Goal: Task Accomplishment & Management: Complete application form

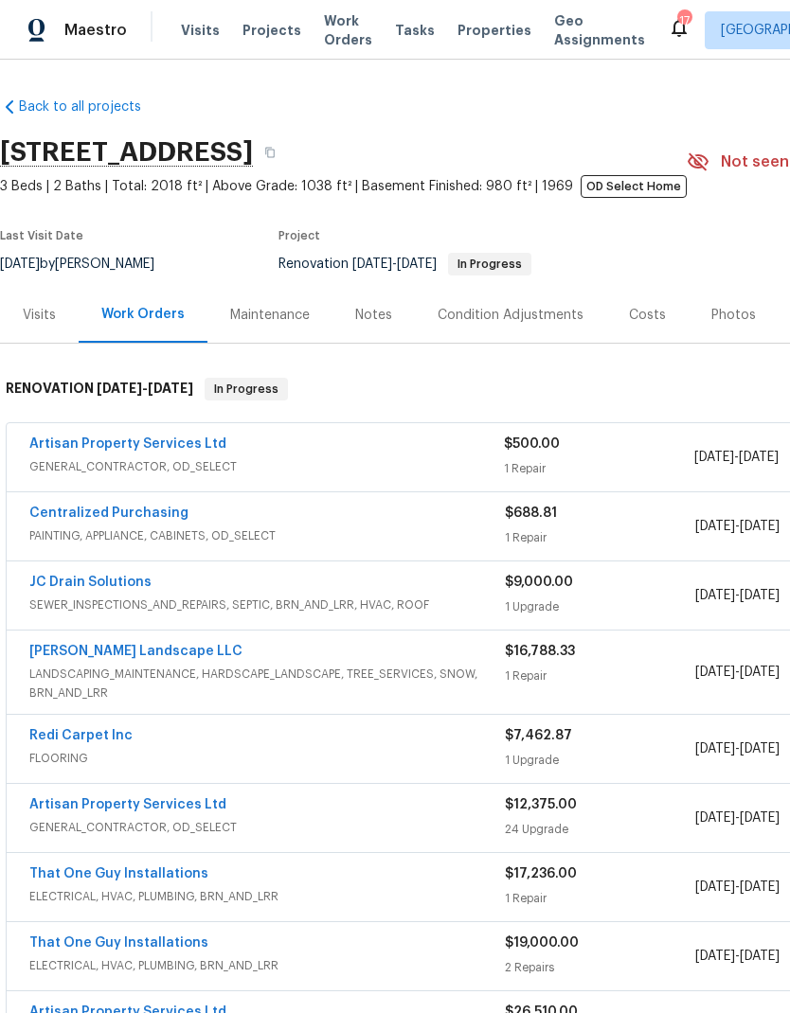
click at [249, 28] on span "Projects" at bounding box center [271, 30] width 59 height 19
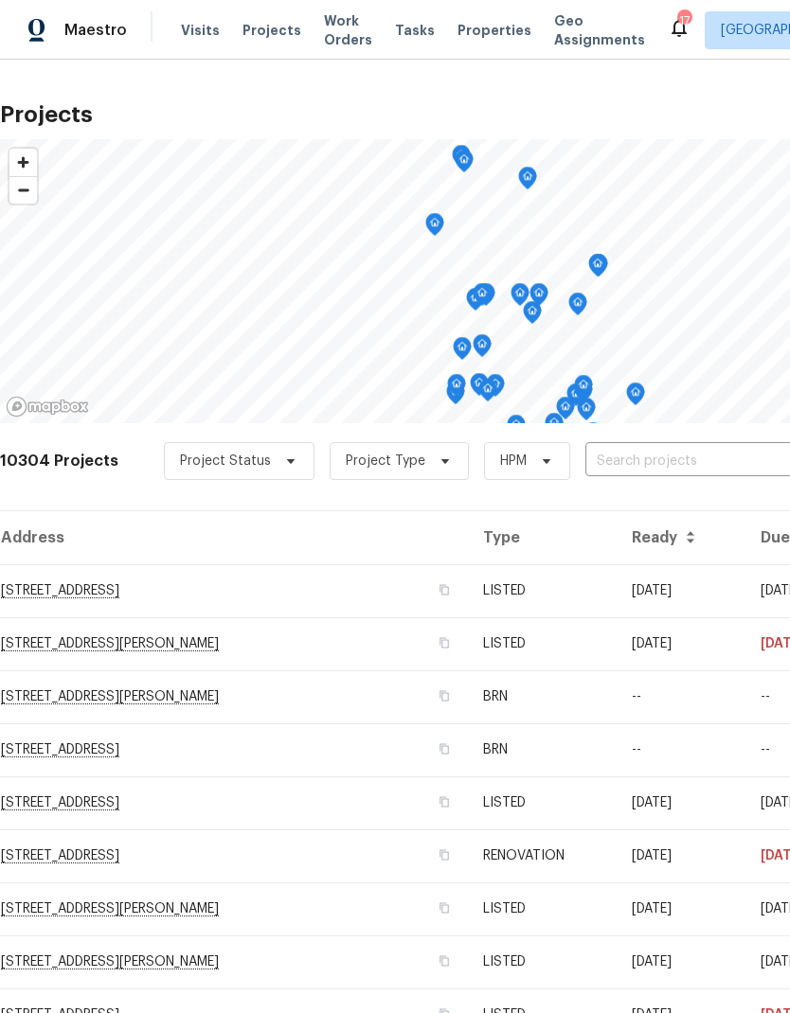
click at [629, 458] on input "text" at bounding box center [693, 461] width 217 height 29
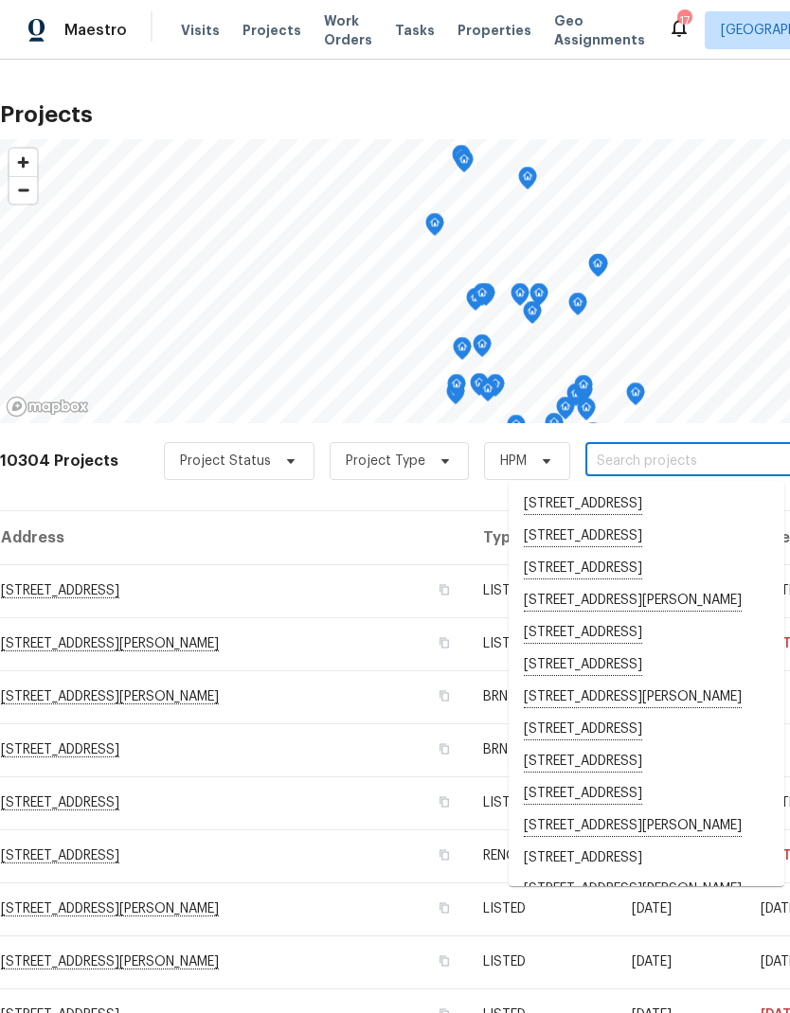
click at [624, 457] on input "text" at bounding box center [693, 461] width 217 height 29
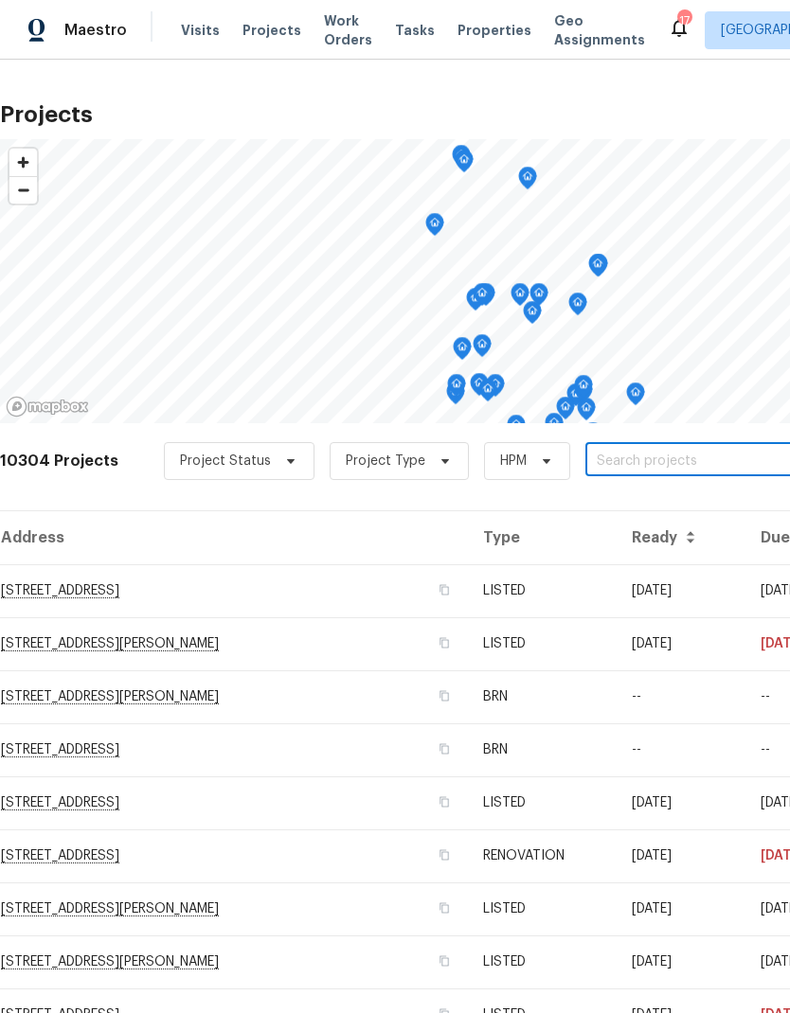
paste input "[STREET_ADDRESS]"
type input "[STREET_ADDRESS]"
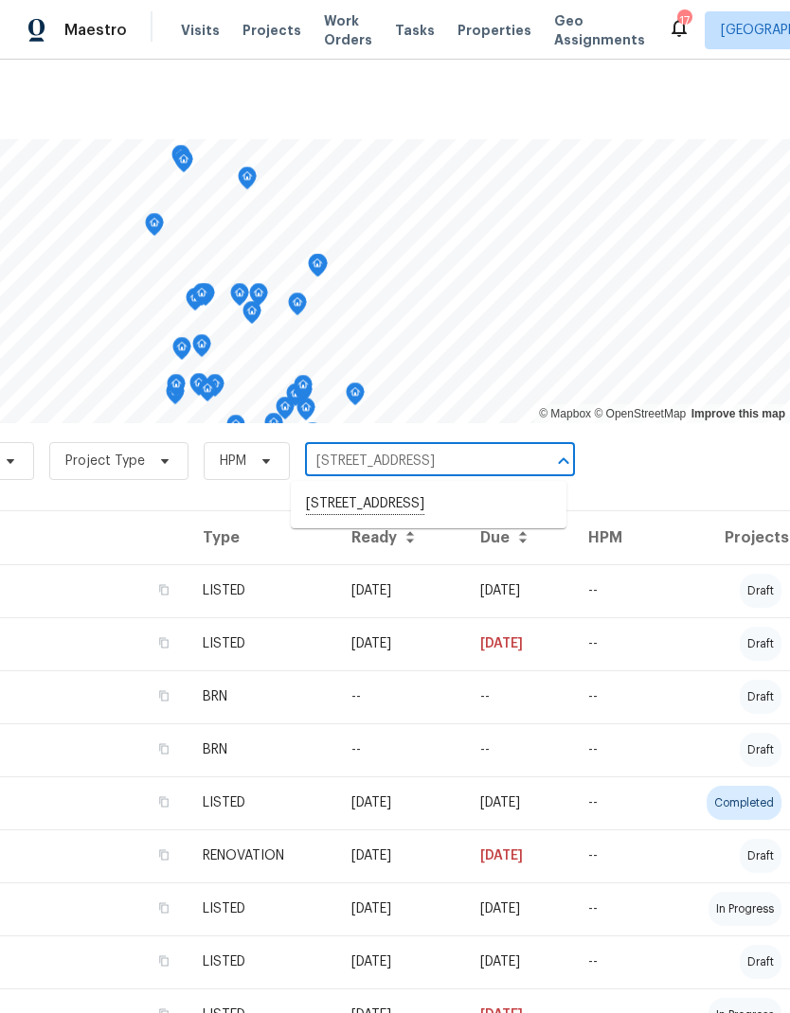
click at [442, 512] on li "[STREET_ADDRESS]" at bounding box center [429, 505] width 276 height 32
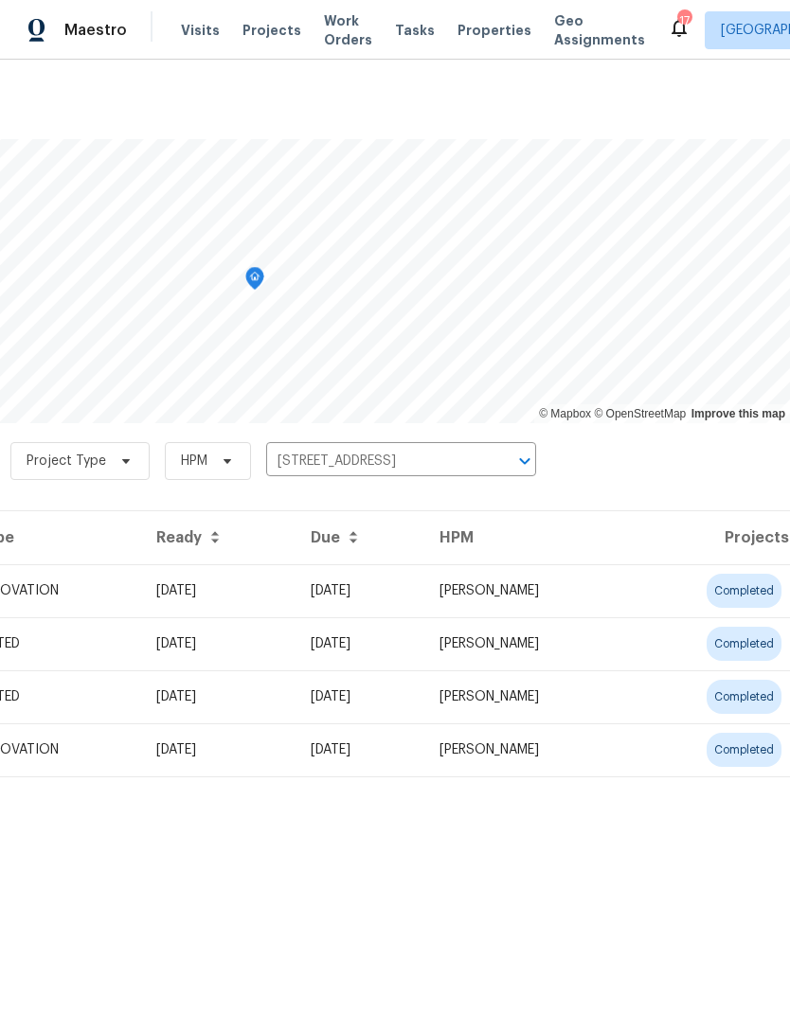
click at [424, 751] on td "04/23/25" at bounding box center [360, 750] width 129 height 53
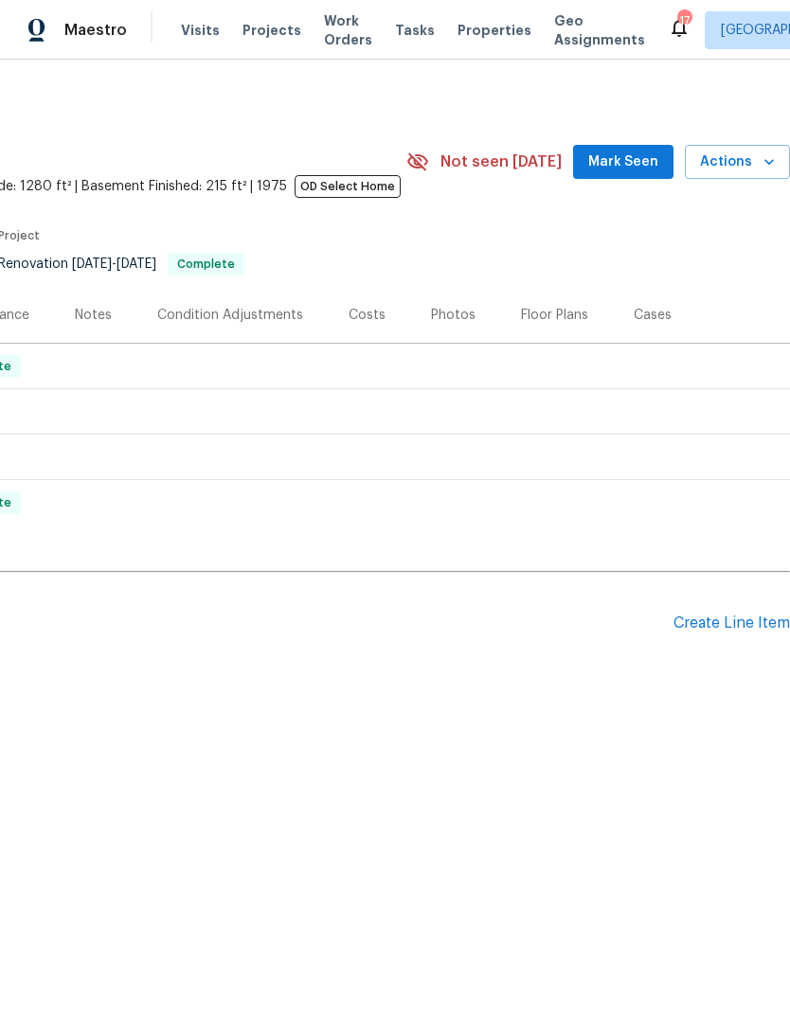
scroll to position [0, 280]
click at [715, 622] on div "Create Line Item" at bounding box center [731, 624] width 116 height 18
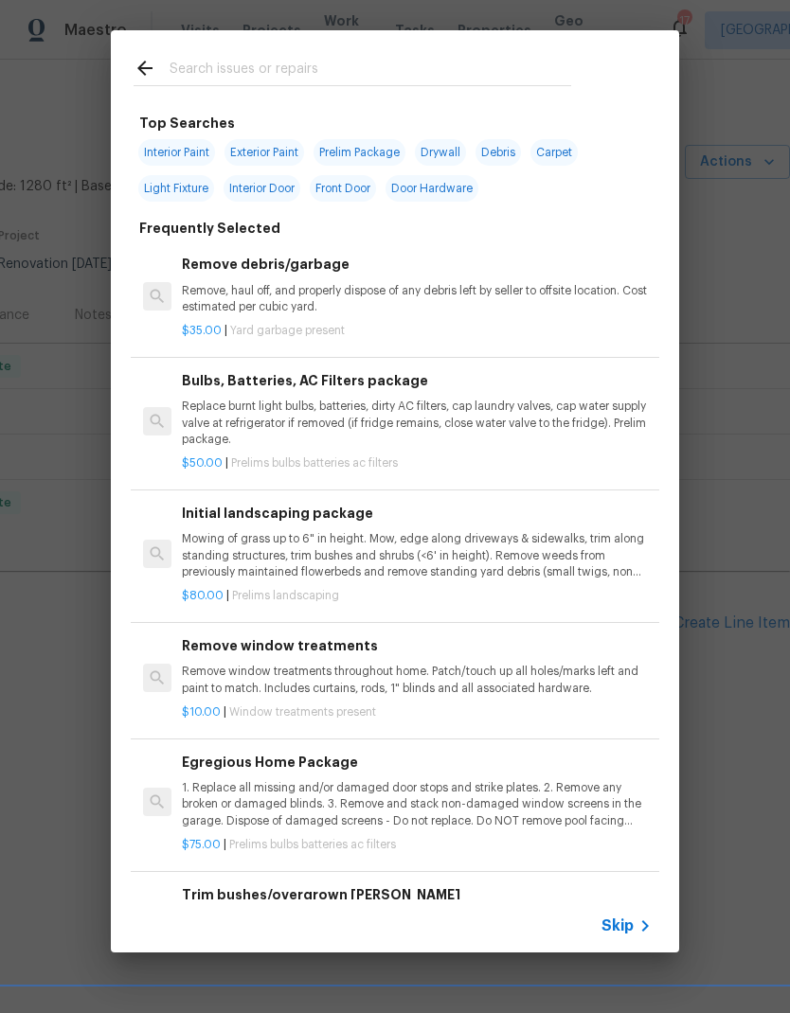
click at [630, 918] on span "Skip" at bounding box center [617, 926] width 32 height 19
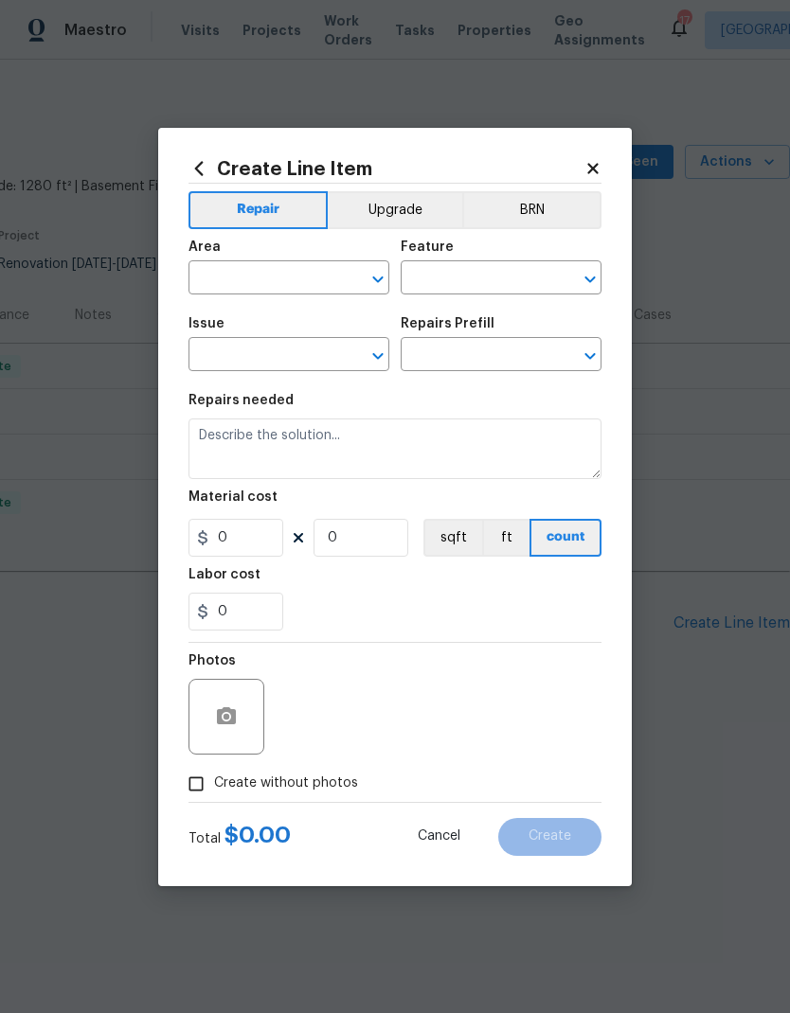
click at [235, 290] on input "text" at bounding box center [262, 279] width 148 height 29
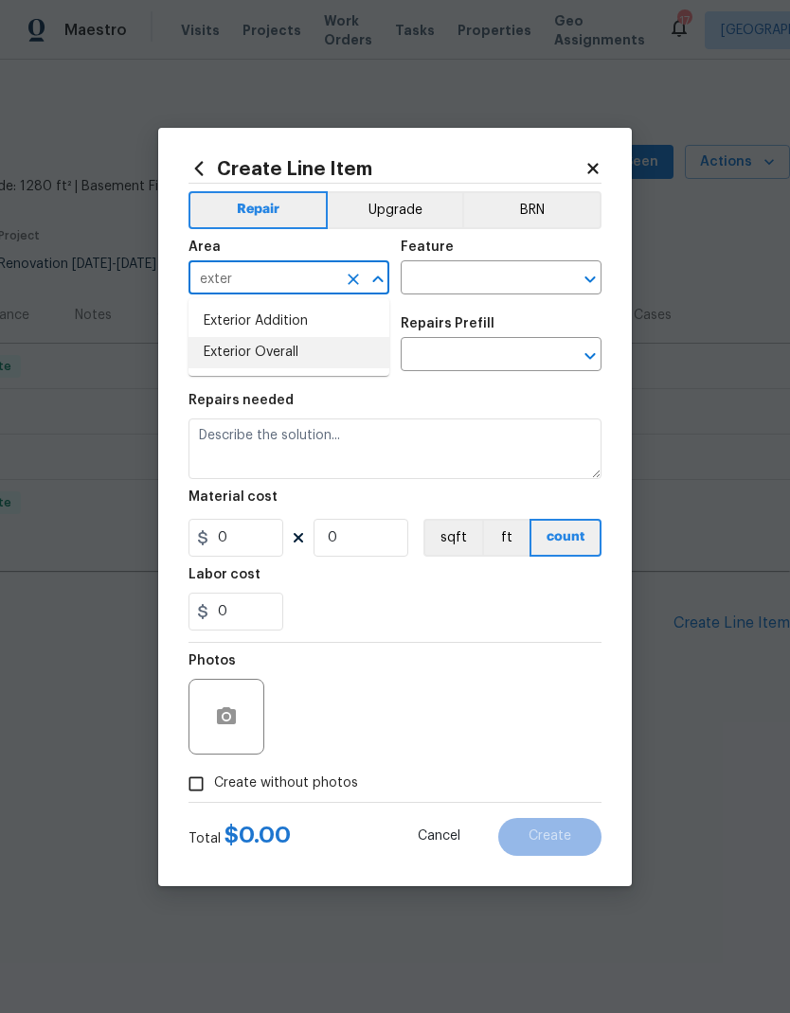
click at [269, 366] on li "Exterior Overall" at bounding box center [288, 352] width 201 height 31
type input "Exterior Overall"
click at [467, 278] on input "text" at bounding box center [475, 279] width 148 height 29
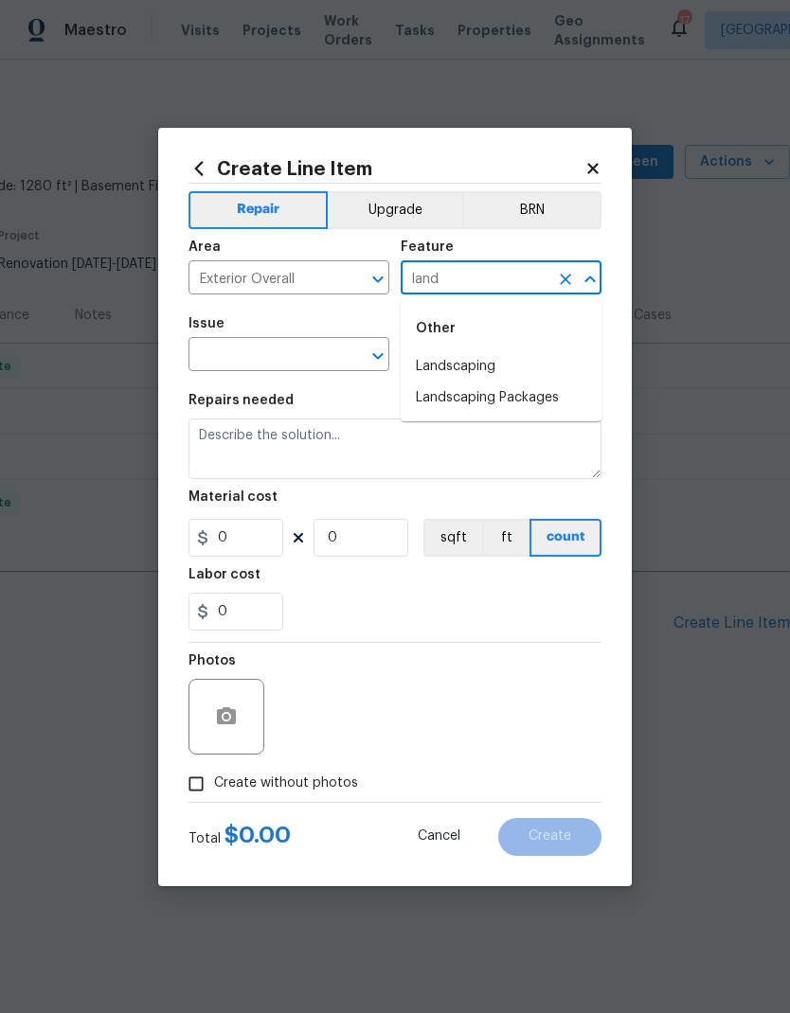
click at [463, 377] on li "Landscaping" at bounding box center [501, 366] width 201 height 31
type input "Landscaping"
click at [292, 366] on input "text" at bounding box center [262, 356] width 148 height 29
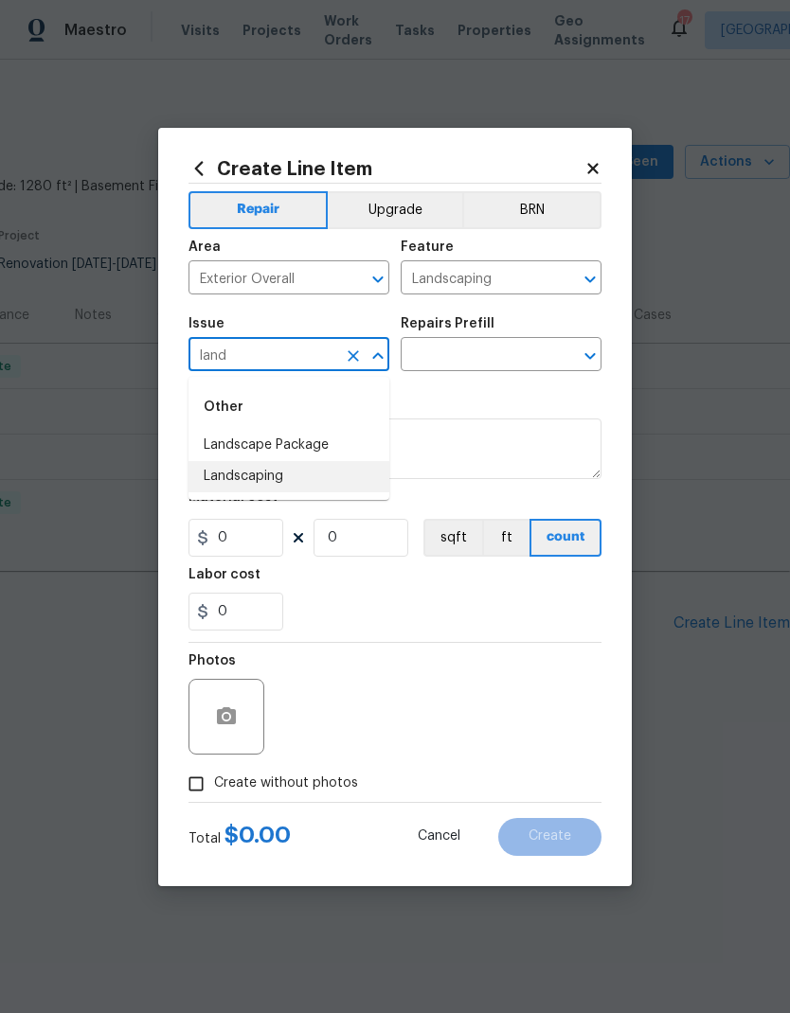
click at [283, 481] on li "Landscaping" at bounding box center [288, 476] width 201 height 31
type input "Landscaping"
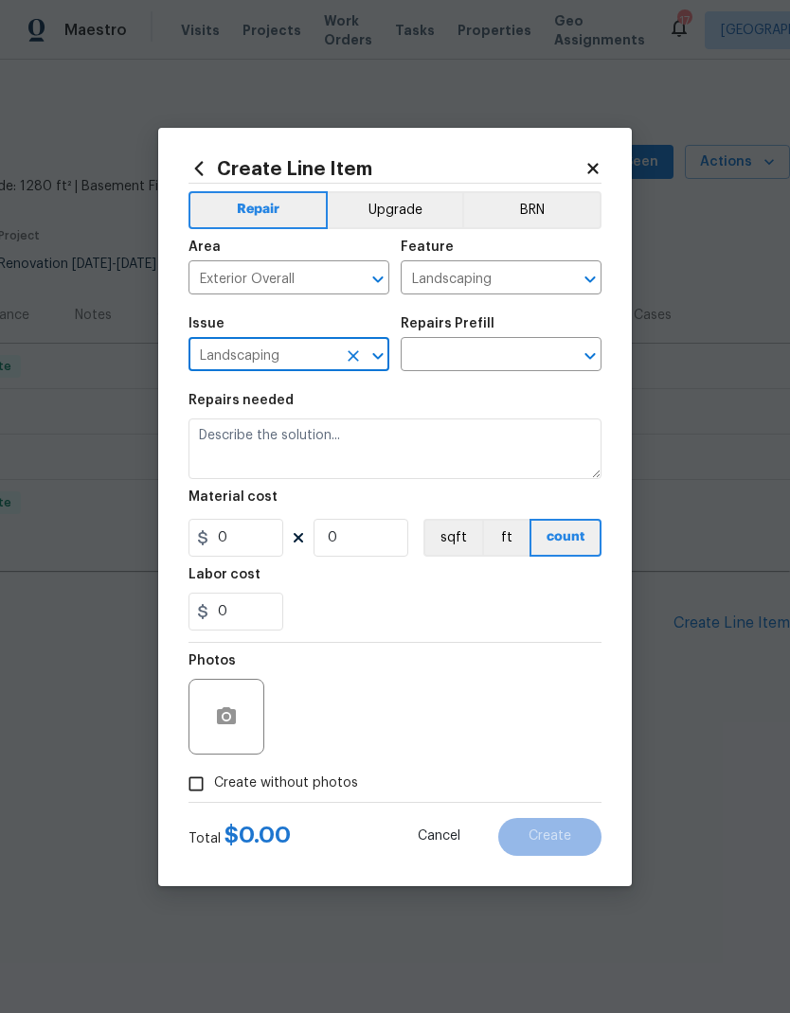
click at [487, 348] on input "text" at bounding box center [475, 356] width 148 height 29
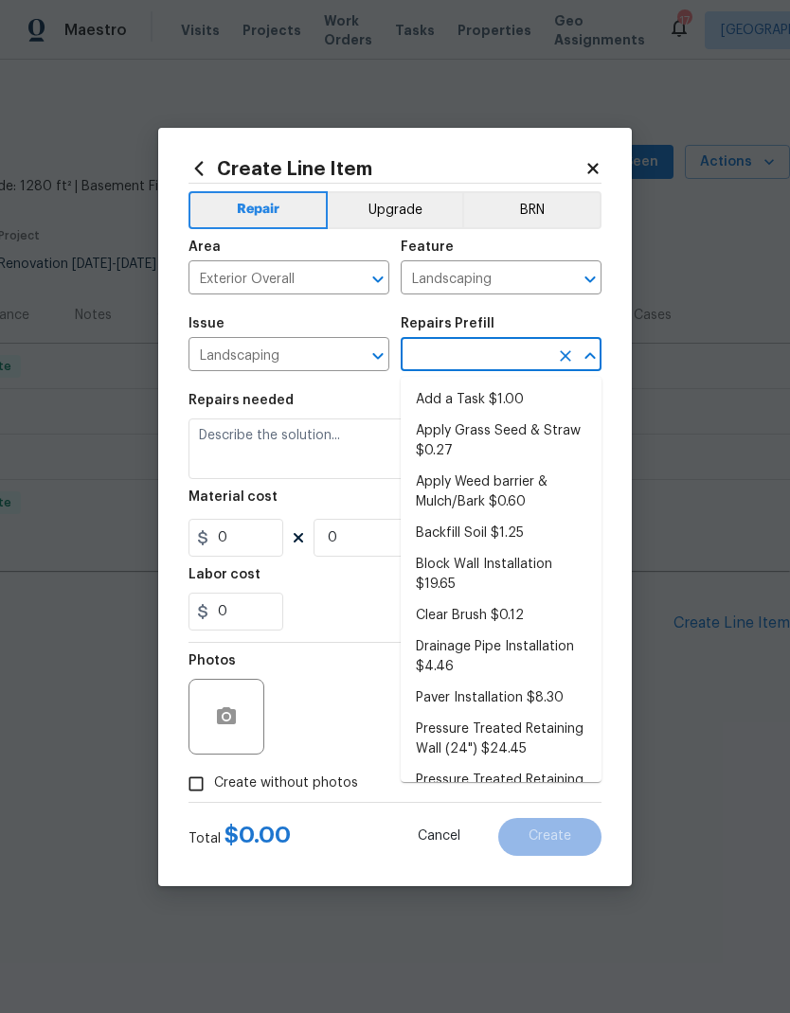
click at [500, 398] on li "Add a Task $1.00" at bounding box center [501, 400] width 201 height 31
type input "Add a Task $1.00"
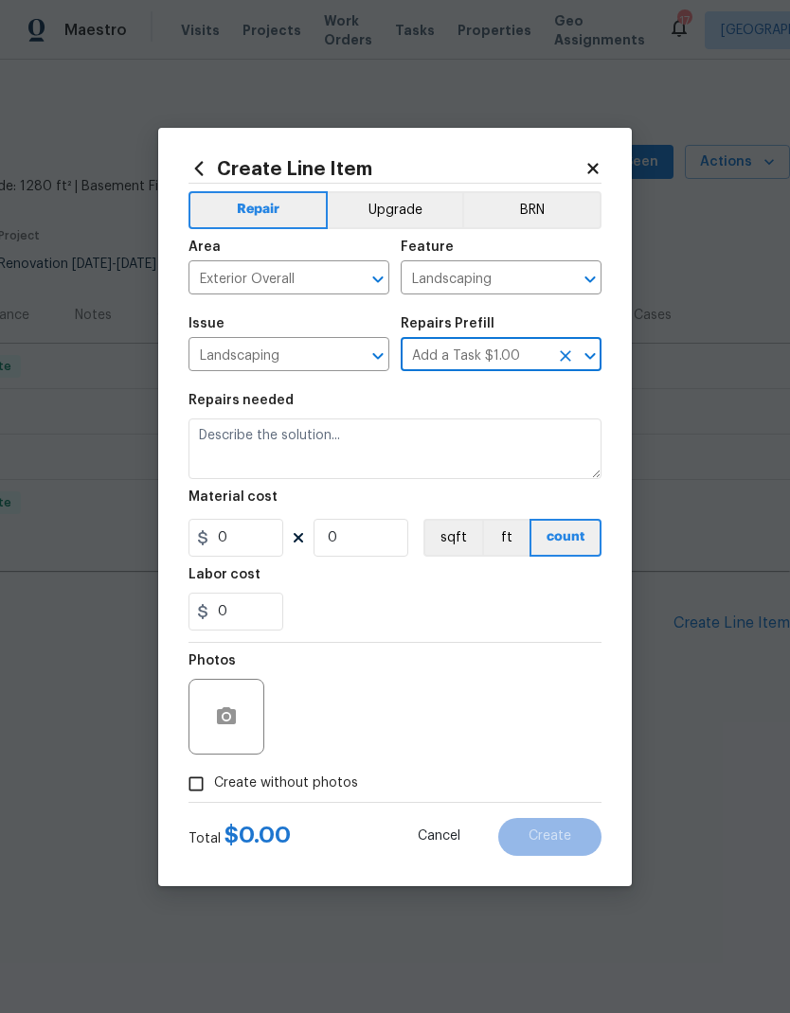
type textarea "HPM to detail"
type input "1"
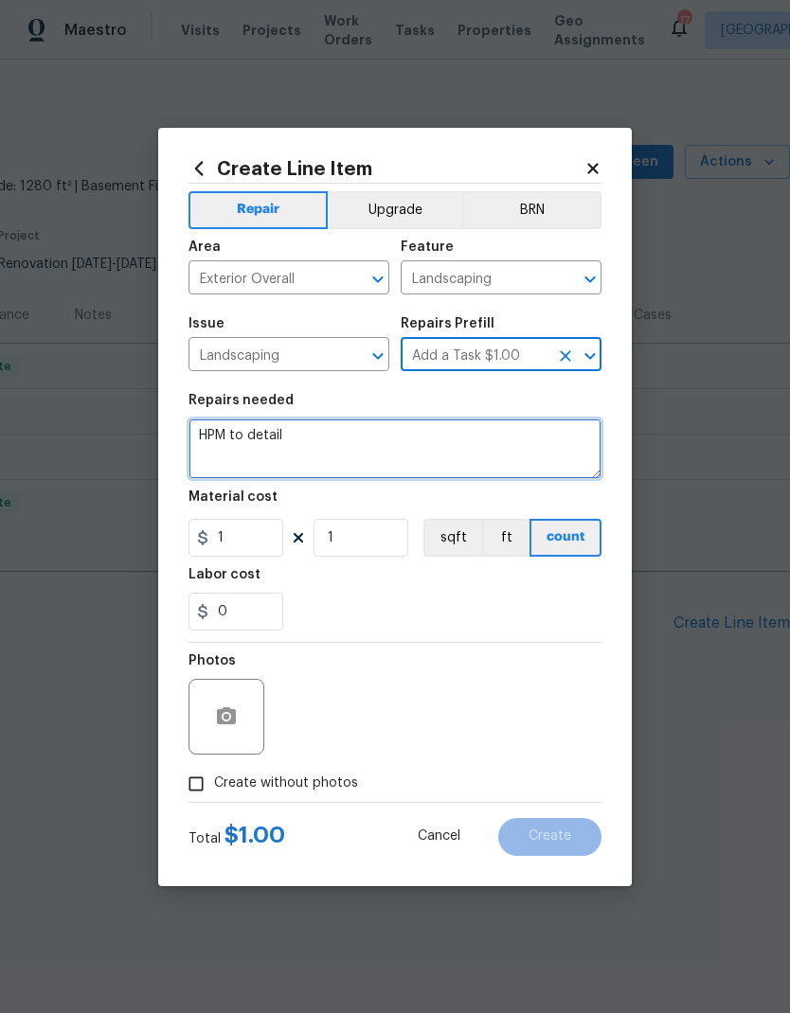
click at [428, 429] on textarea "HPM to detail" at bounding box center [394, 449] width 413 height 61
click at [342, 438] on textarea "HPM to detail" at bounding box center [394, 449] width 413 height 61
type textarea "H"
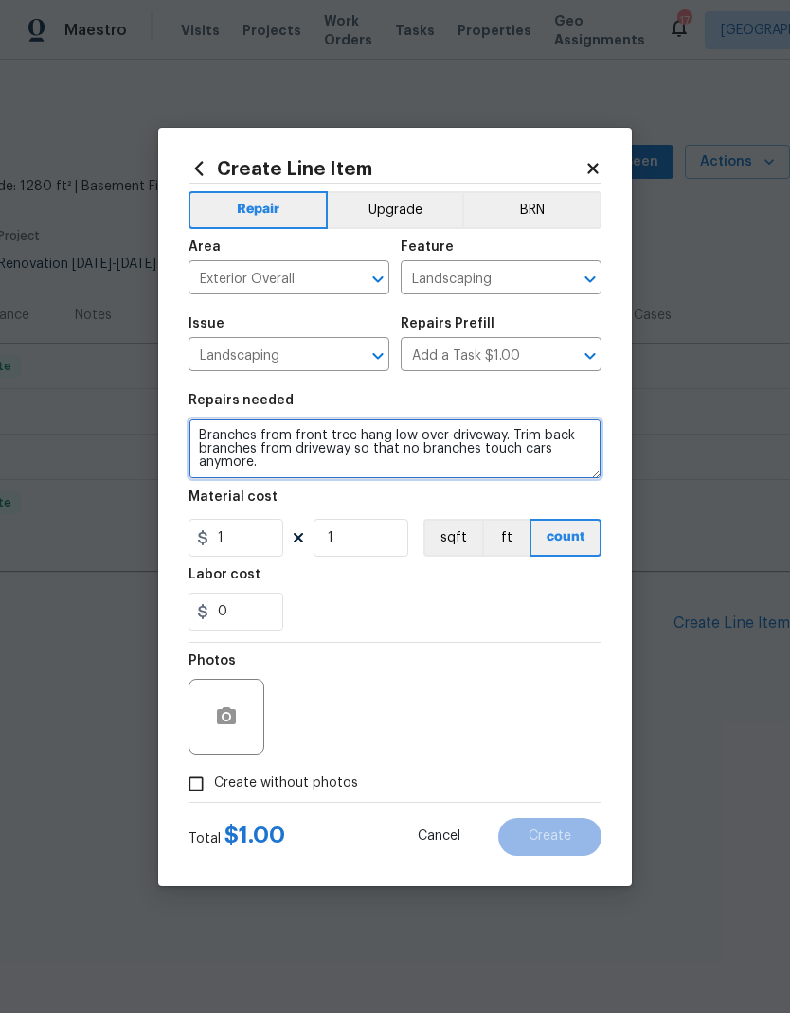
type textarea "Branches from front tree hang low over driveway. Trim back branches from drivew…"
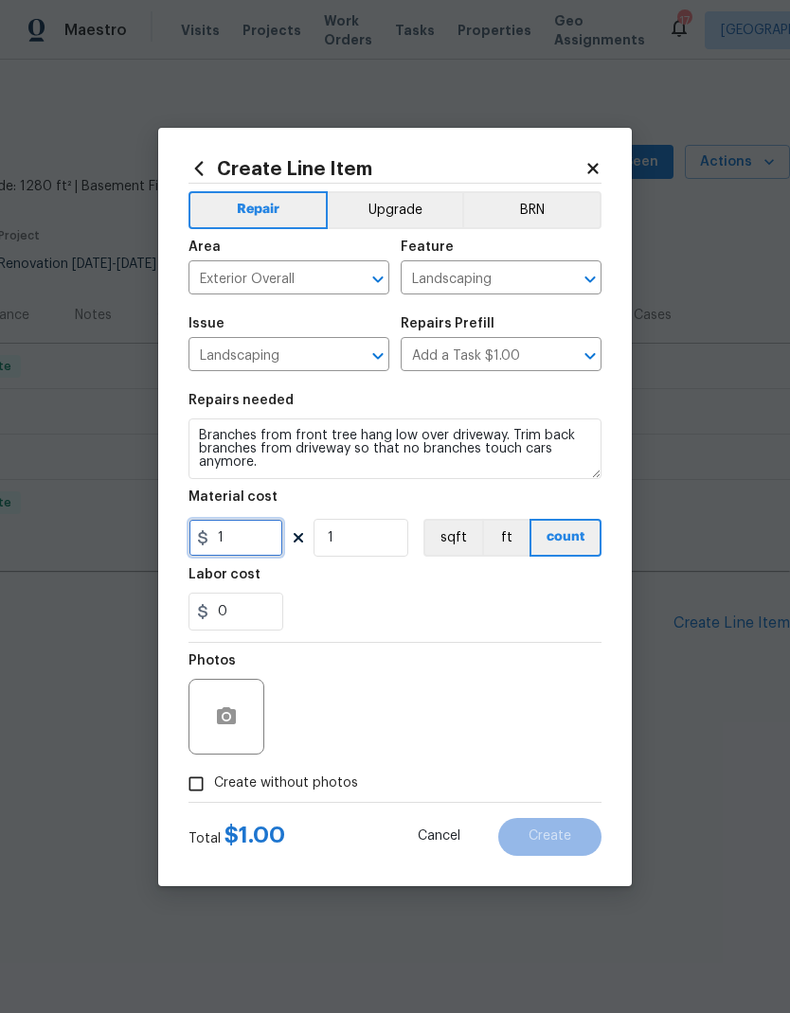
click at [238, 543] on input "1" at bounding box center [235, 538] width 95 height 38
type input "125"
click at [419, 597] on div "0" at bounding box center [394, 612] width 413 height 38
click at [219, 722] on icon "button" at bounding box center [226, 716] width 19 height 17
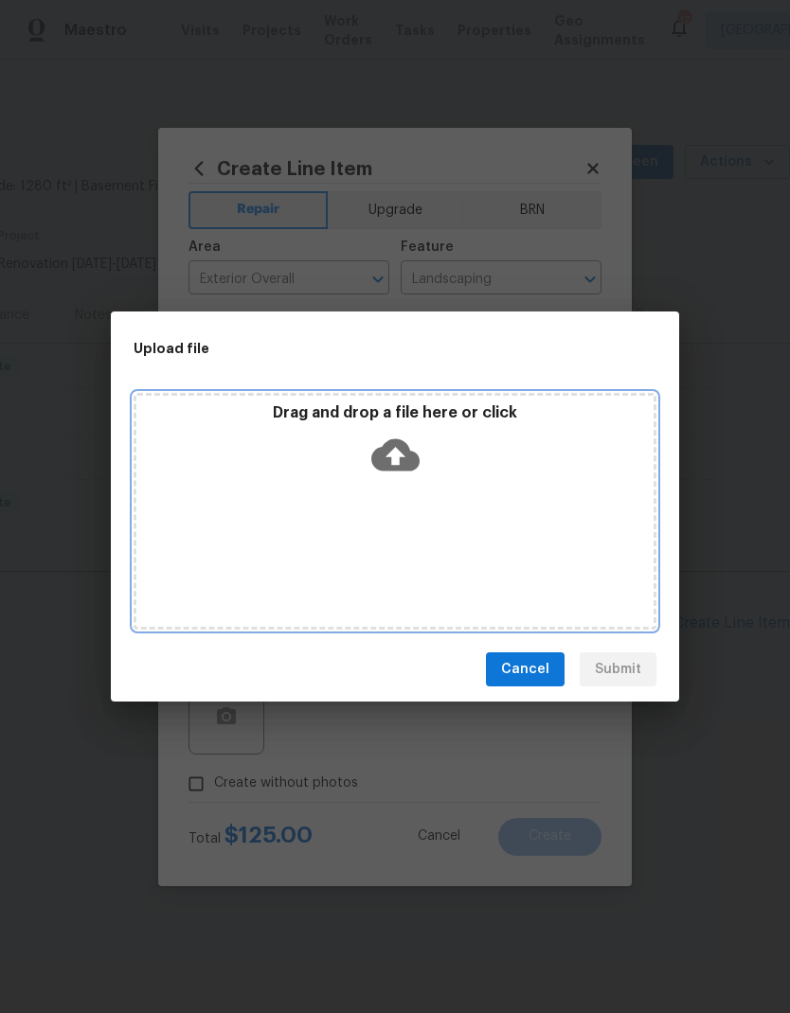
click at [522, 558] on div "Drag and drop a file here or click" at bounding box center [395, 511] width 523 height 237
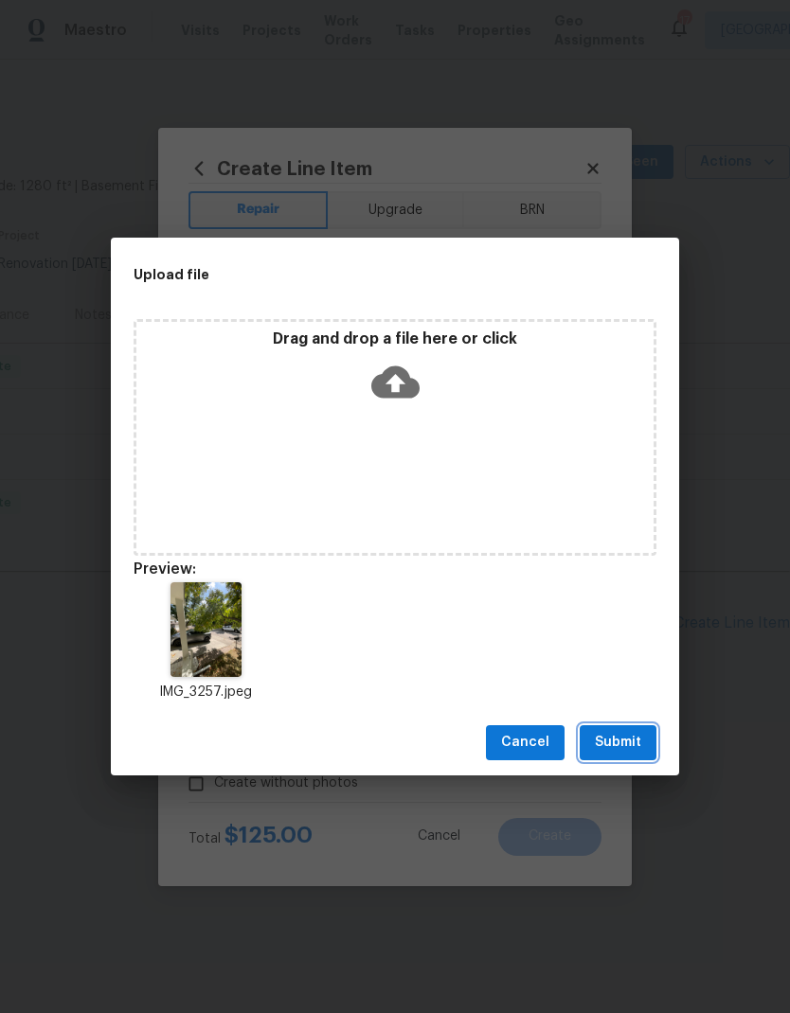
click at [619, 740] on span "Submit" at bounding box center [618, 743] width 46 height 24
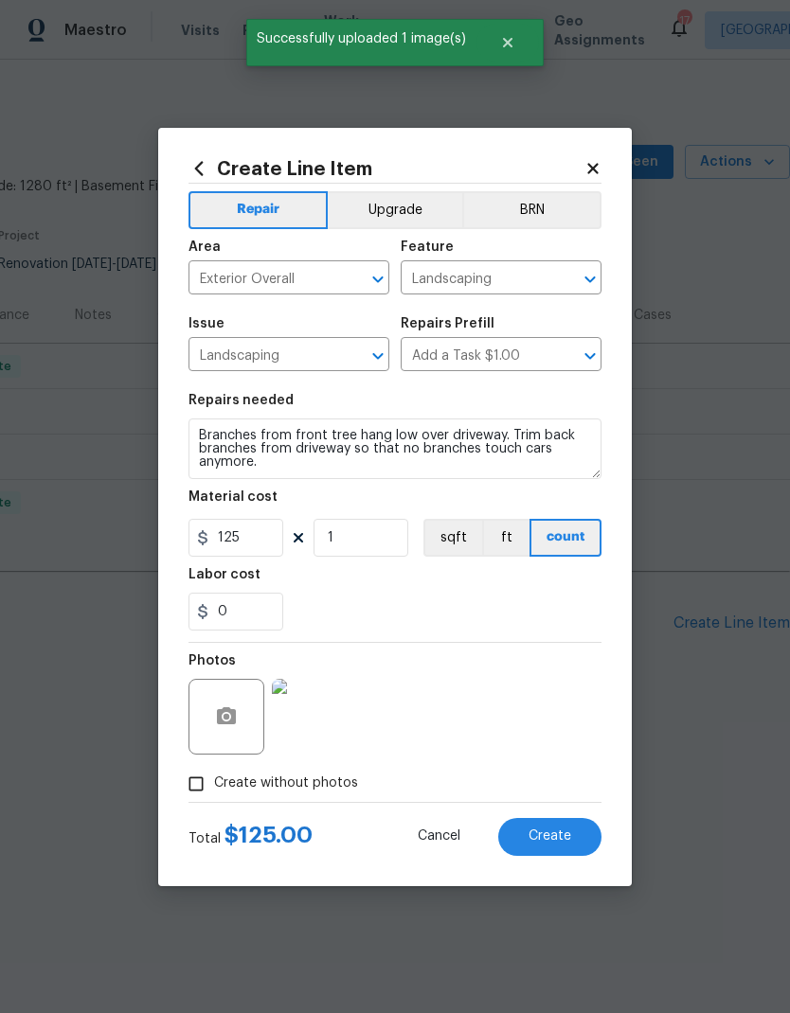
click at [550, 833] on span "Create" at bounding box center [550, 837] width 43 height 14
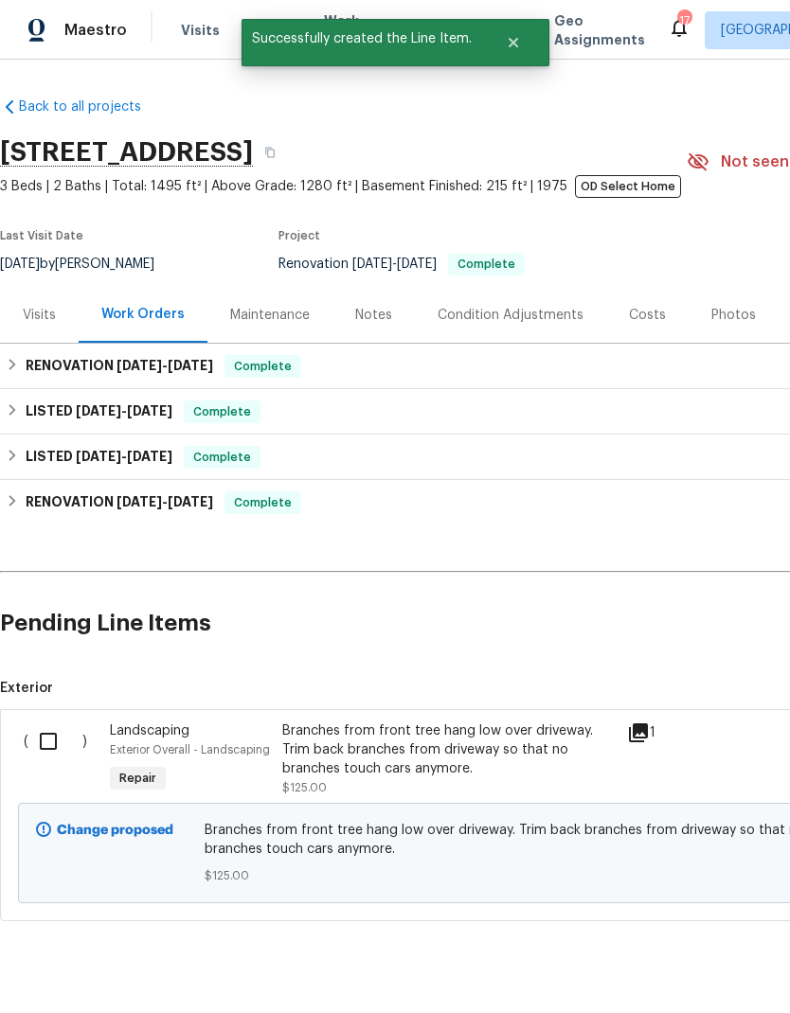
scroll to position [0, 0]
click at [46, 736] on input "checkbox" at bounding box center [55, 742] width 54 height 40
checkbox input "true"
click at [690, 970] on span "Create Work Order" at bounding box center [681, 967] width 126 height 24
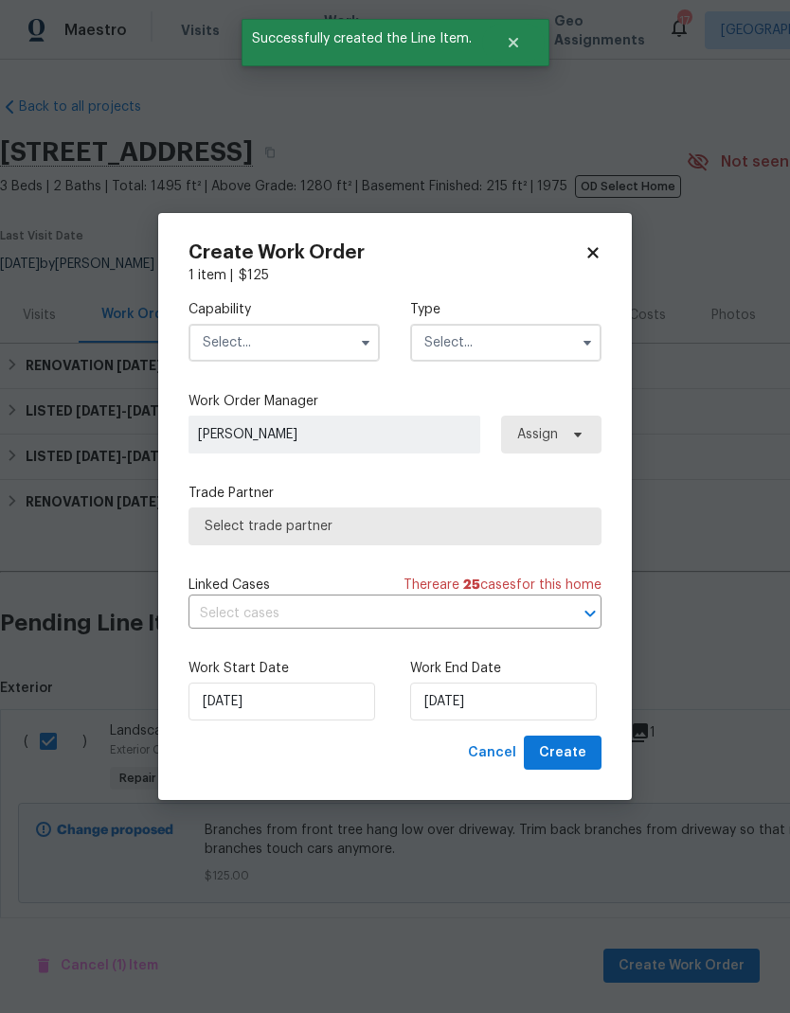
click at [231, 338] on input "text" at bounding box center [283, 343] width 191 height 38
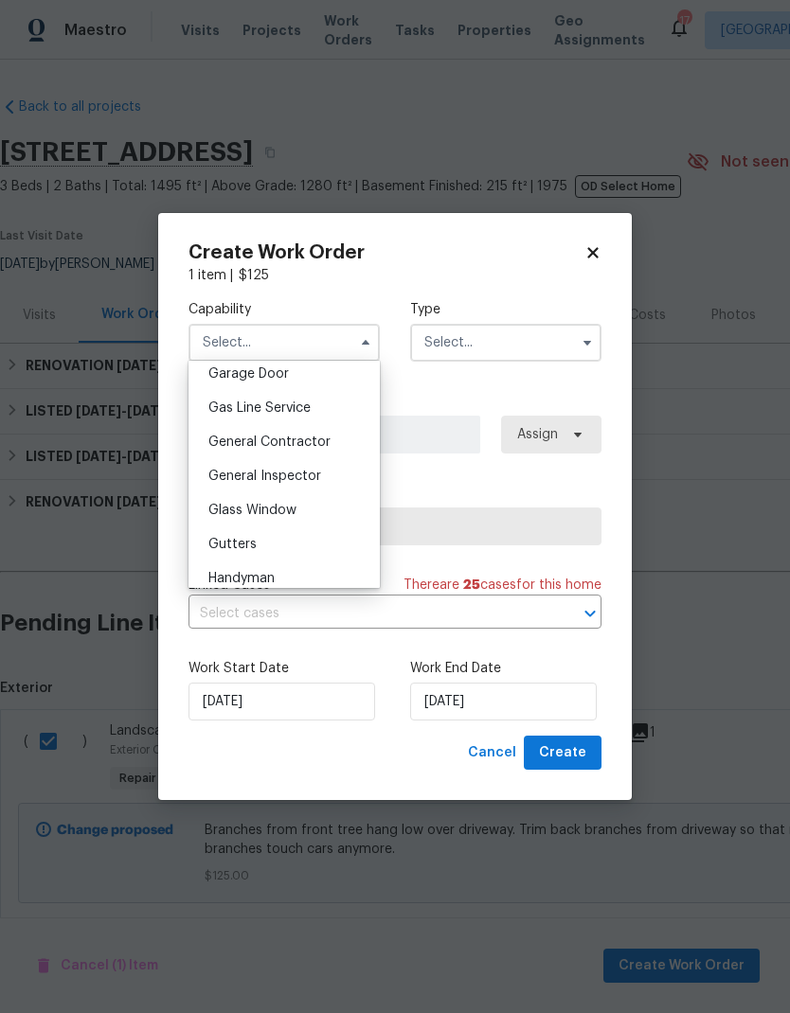
scroll to position [848, 0]
click at [235, 442] on span "General Contractor" at bounding box center [269, 440] width 122 height 13
type input "General Contractor"
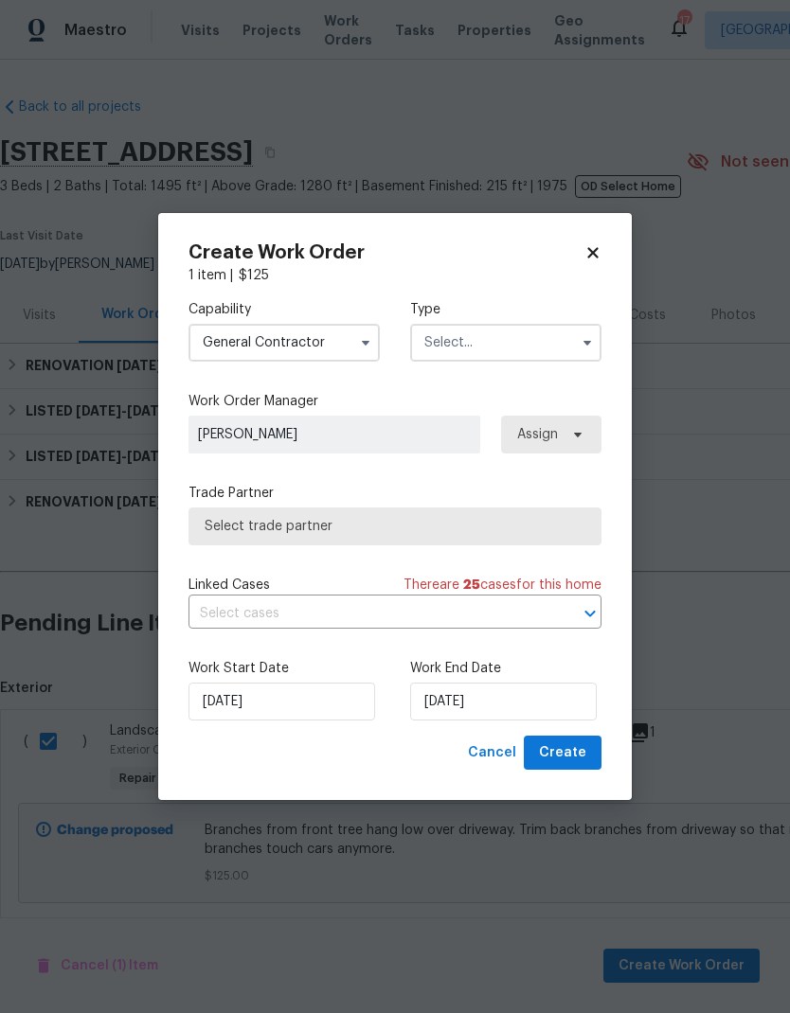
click at [567, 345] on input "text" at bounding box center [505, 343] width 191 height 38
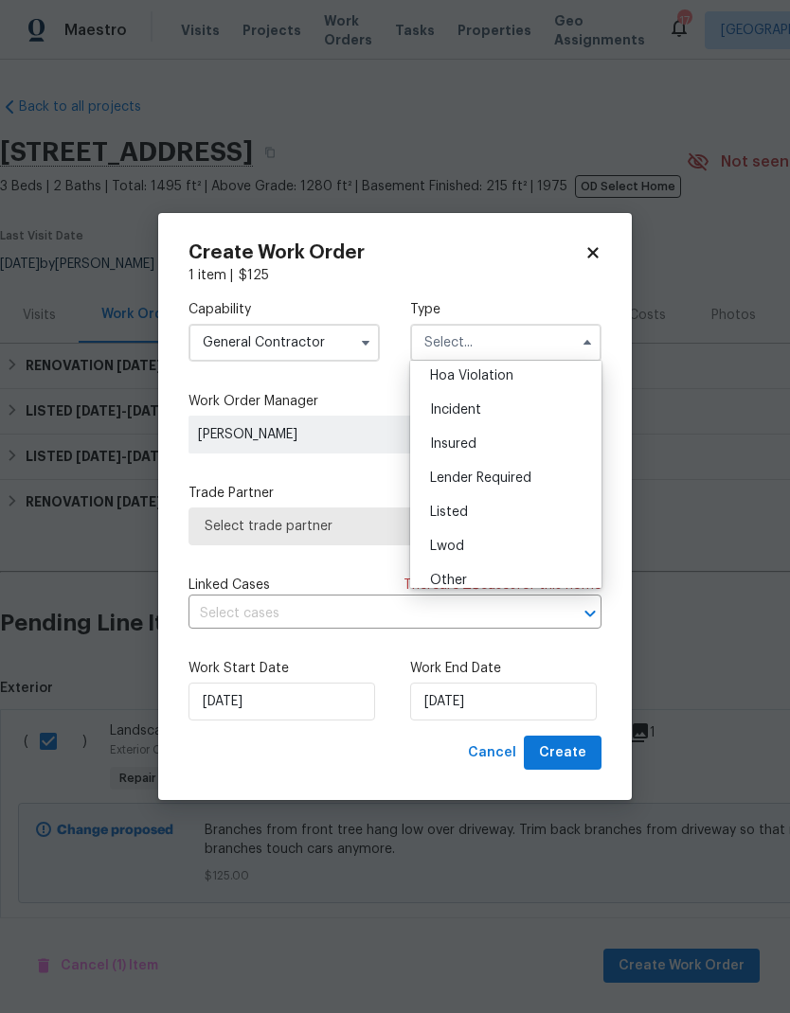
scroll to position [57, 0]
click at [489, 500] on div "Listed" at bounding box center [506, 496] width 182 height 34
type input "Listed"
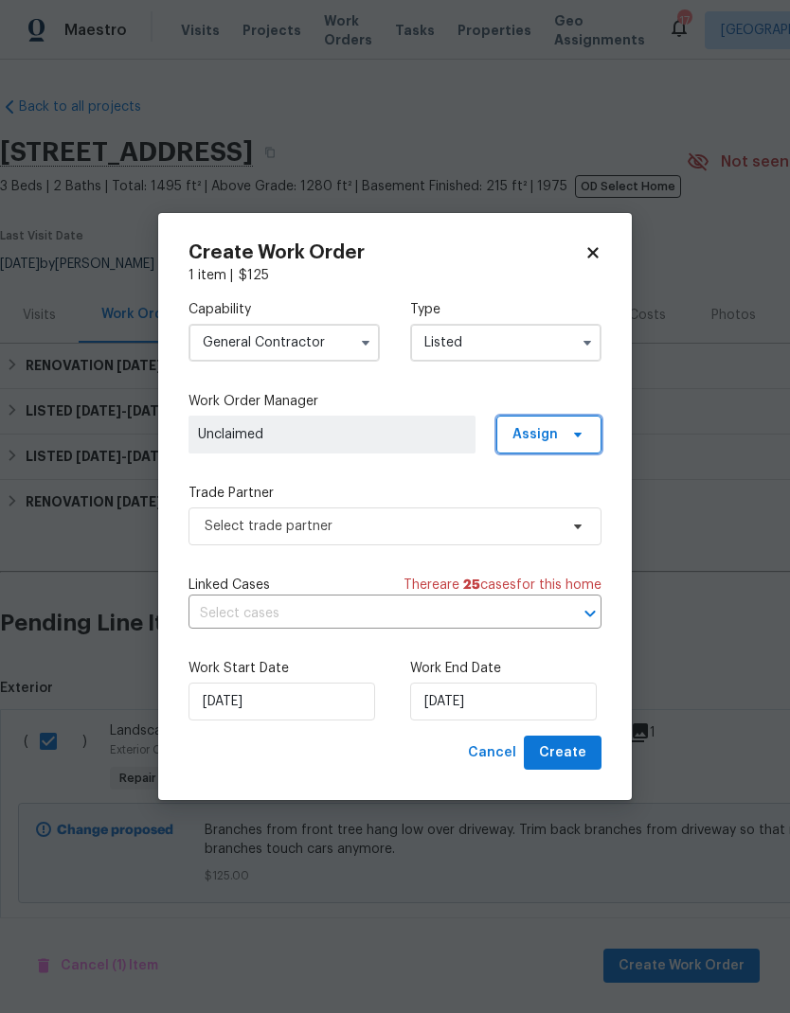
click at [584, 439] on icon at bounding box center [577, 434] width 15 height 15
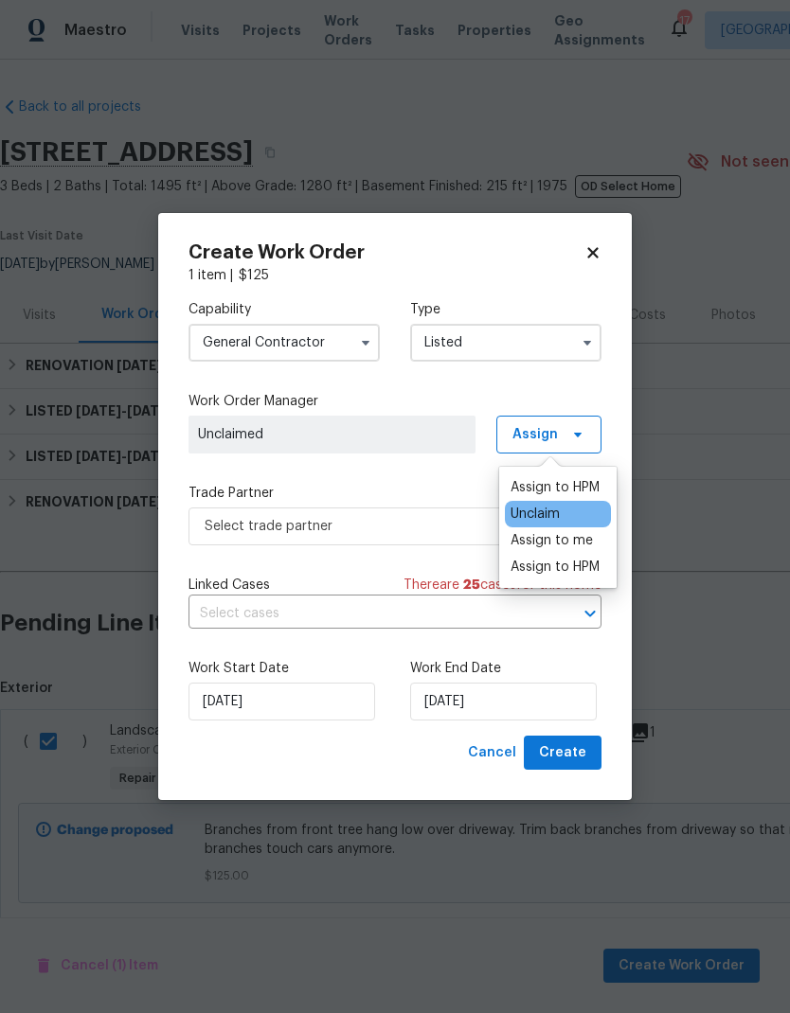
click at [584, 483] on div "Assign to HPM" at bounding box center [555, 487] width 89 height 19
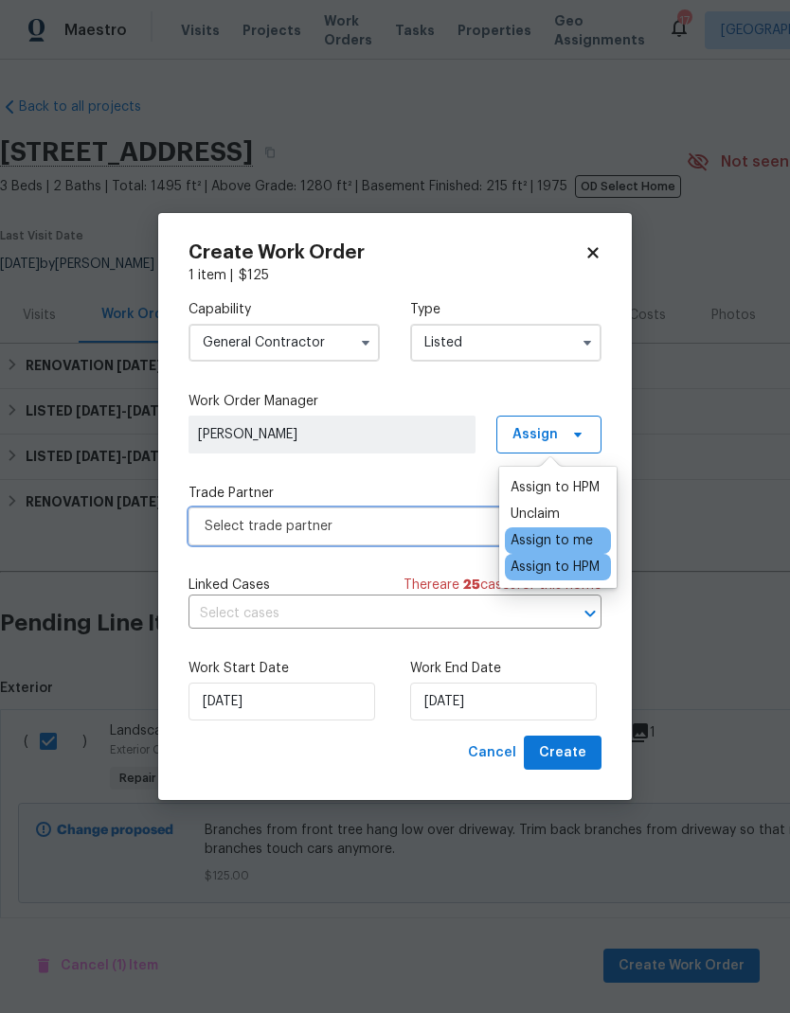
click at [448, 524] on span "Select trade partner" at bounding box center [381, 526] width 353 height 19
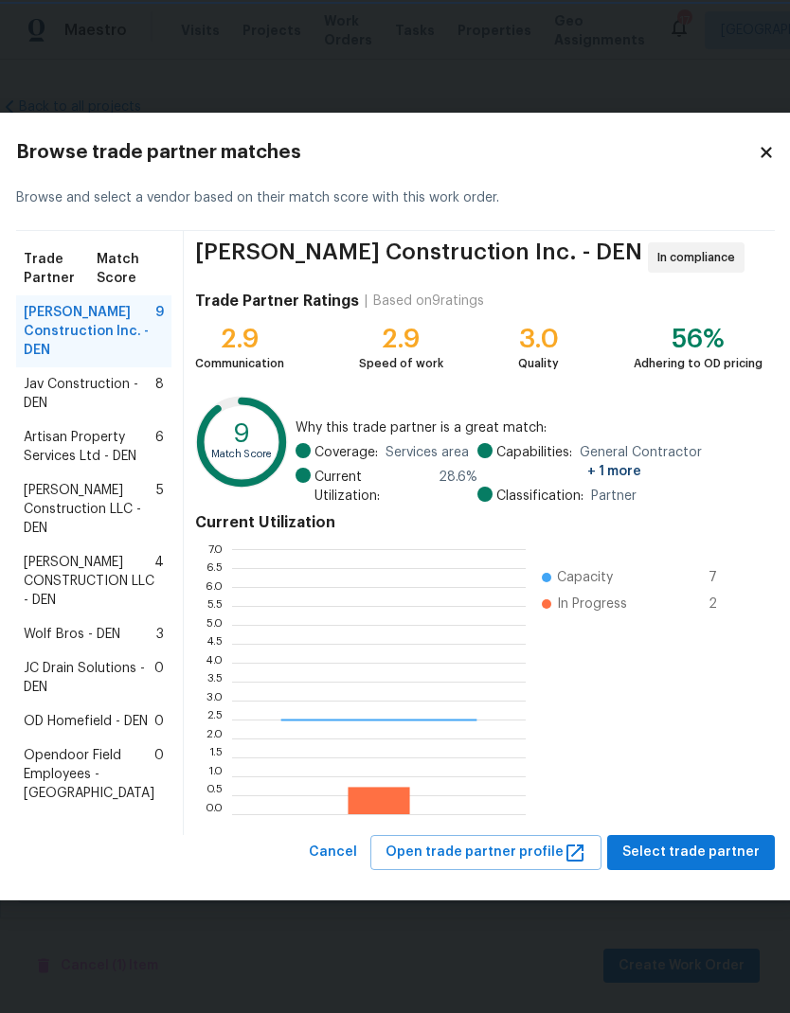
scroll to position [265, 294]
click at [64, 375] on span "Jav Construction - DEN" at bounding box center [90, 394] width 132 height 38
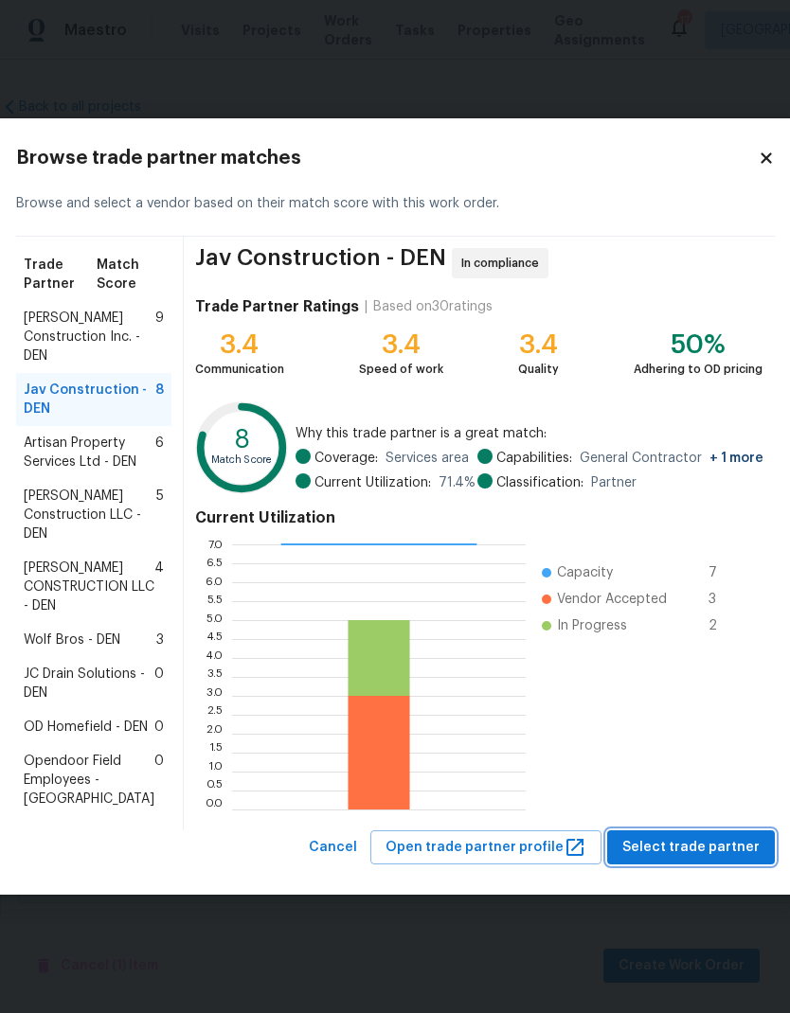
click at [654, 860] on span "Select trade partner" at bounding box center [690, 848] width 137 height 24
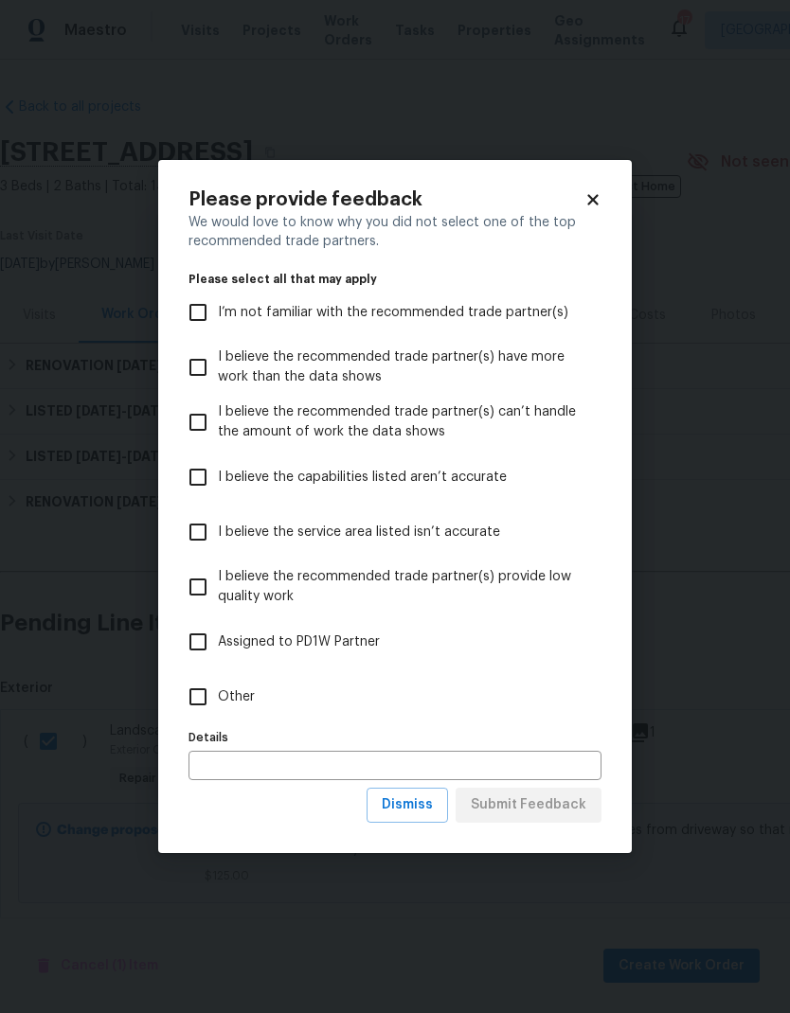
click at [198, 696] on input "Other" at bounding box center [198, 697] width 40 height 40
checkbox input "true"
click at [353, 769] on input "text" at bounding box center [394, 765] width 413 height 29
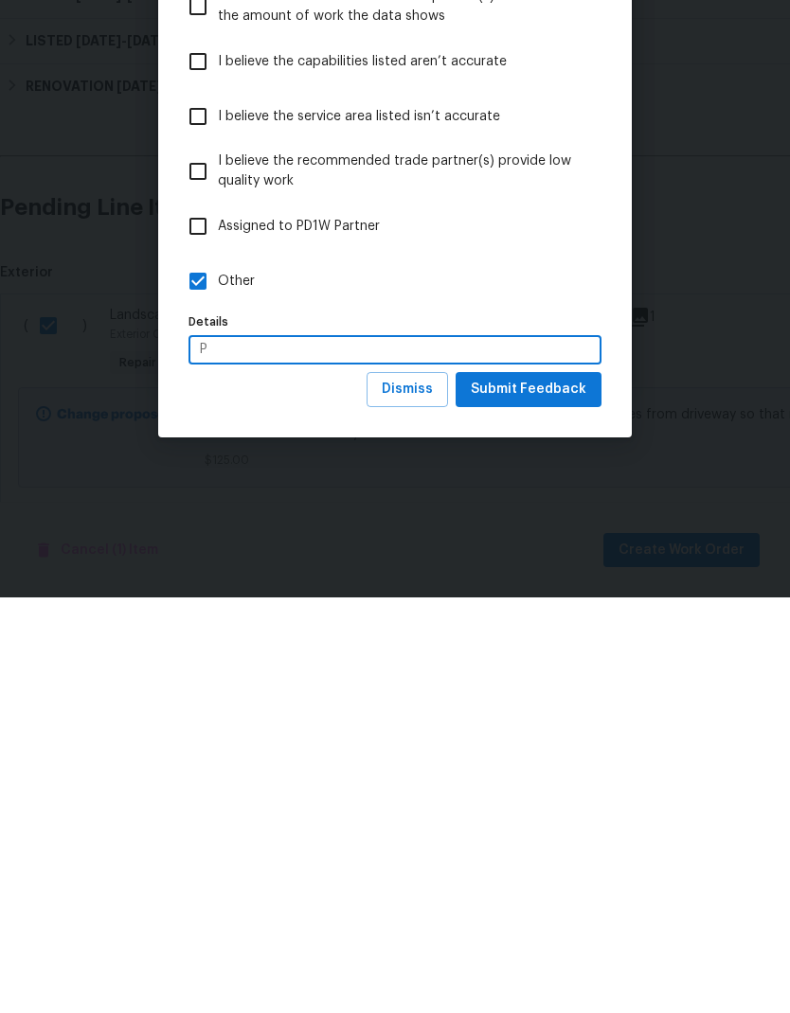
scroll to position [38, 0]
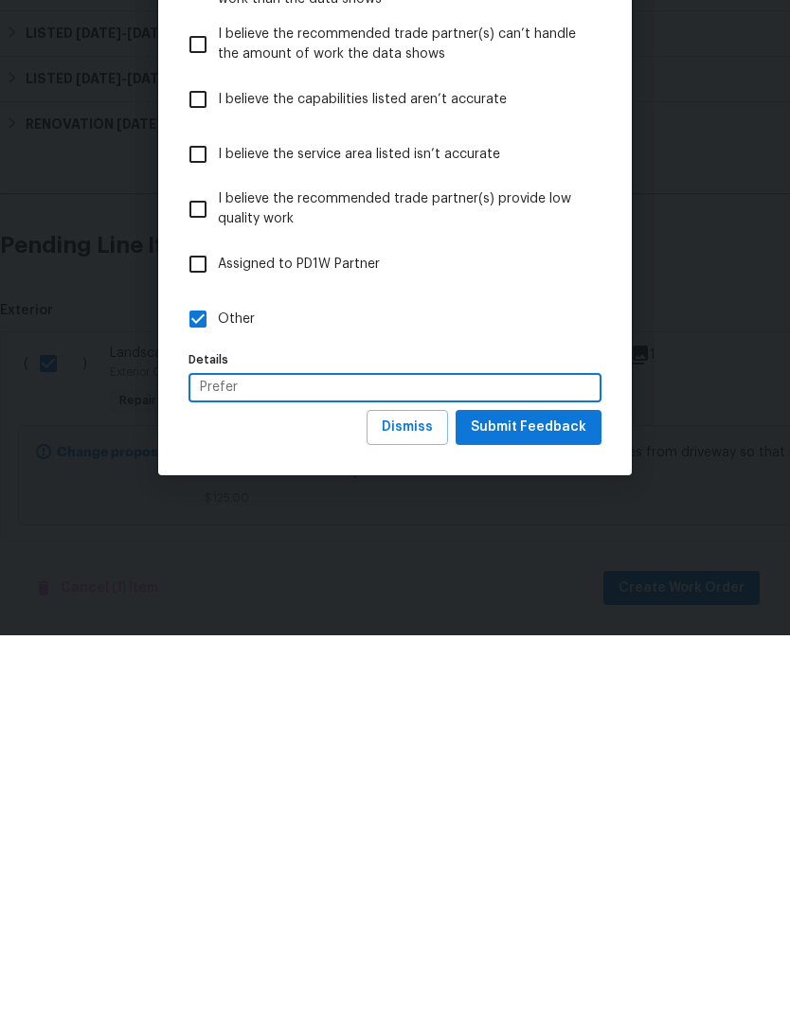
type input "Prefer"
click at [550, 794] on span "Submit Feedback" at bounding box center [529, 806] width 116 height 24
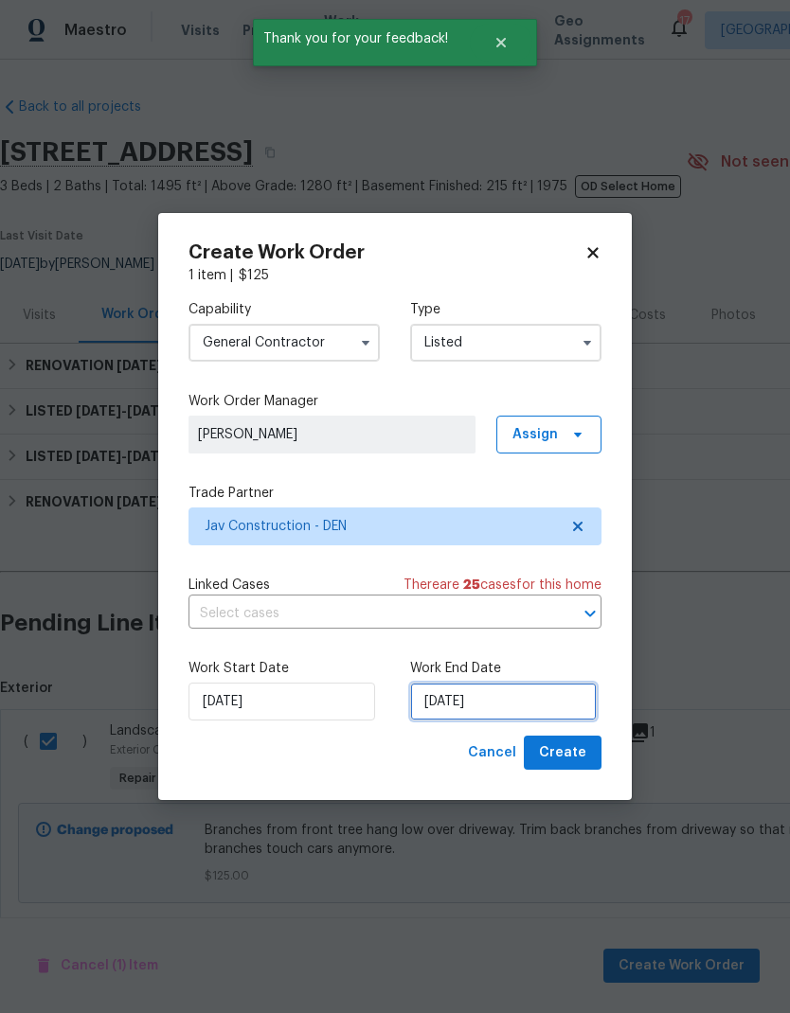
click at [519, 694] on input "[DATE]" at bounding box center [503, 702] width 187 height 38
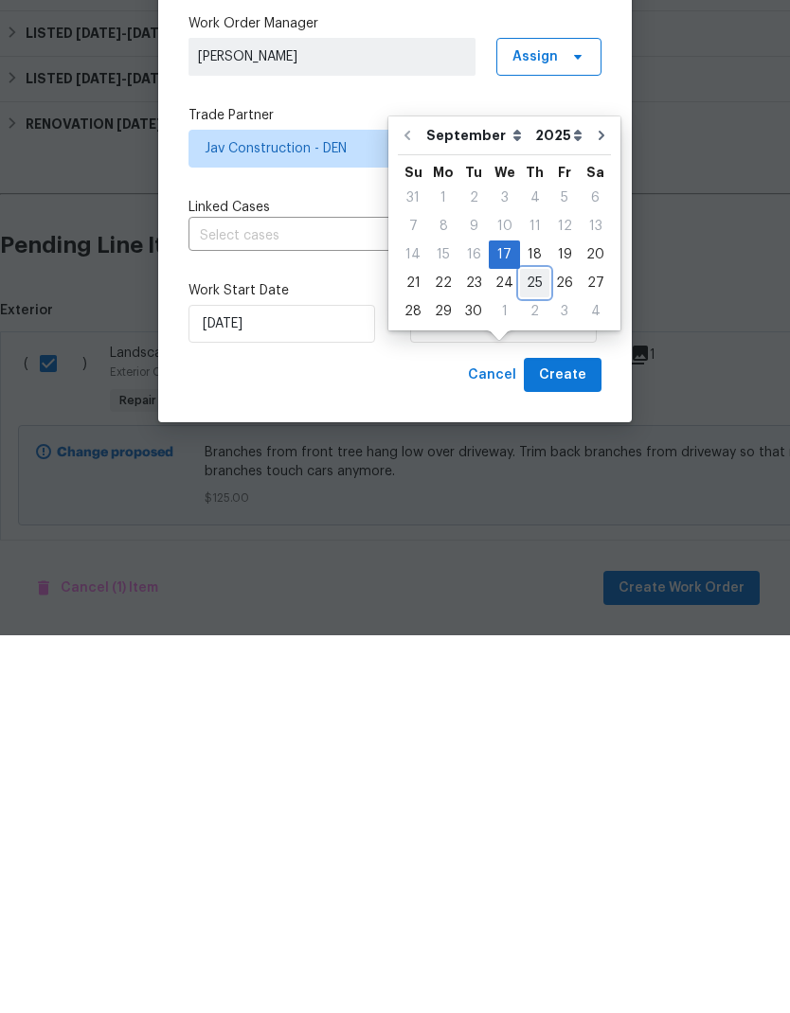
click at [520, 648] on div "25" at bounding box center [534, 661] width 29 height 27
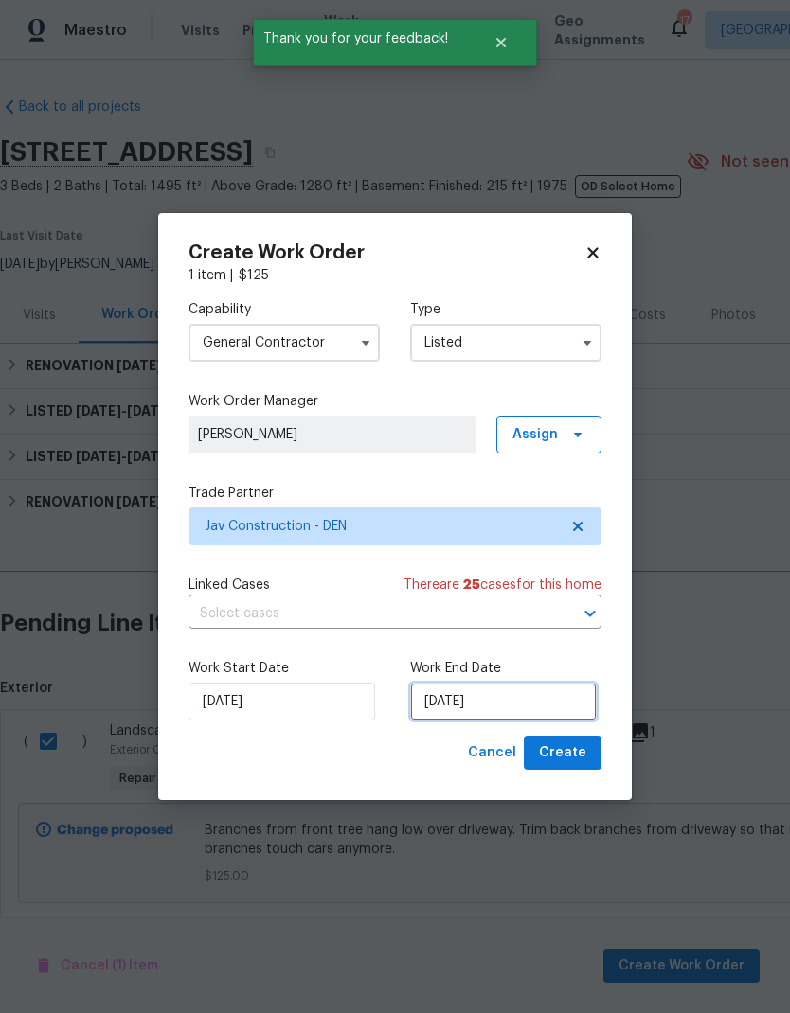
click at [514, 707] on input "9/25/2025" at bounding box center [503, 702] width 187 height 38
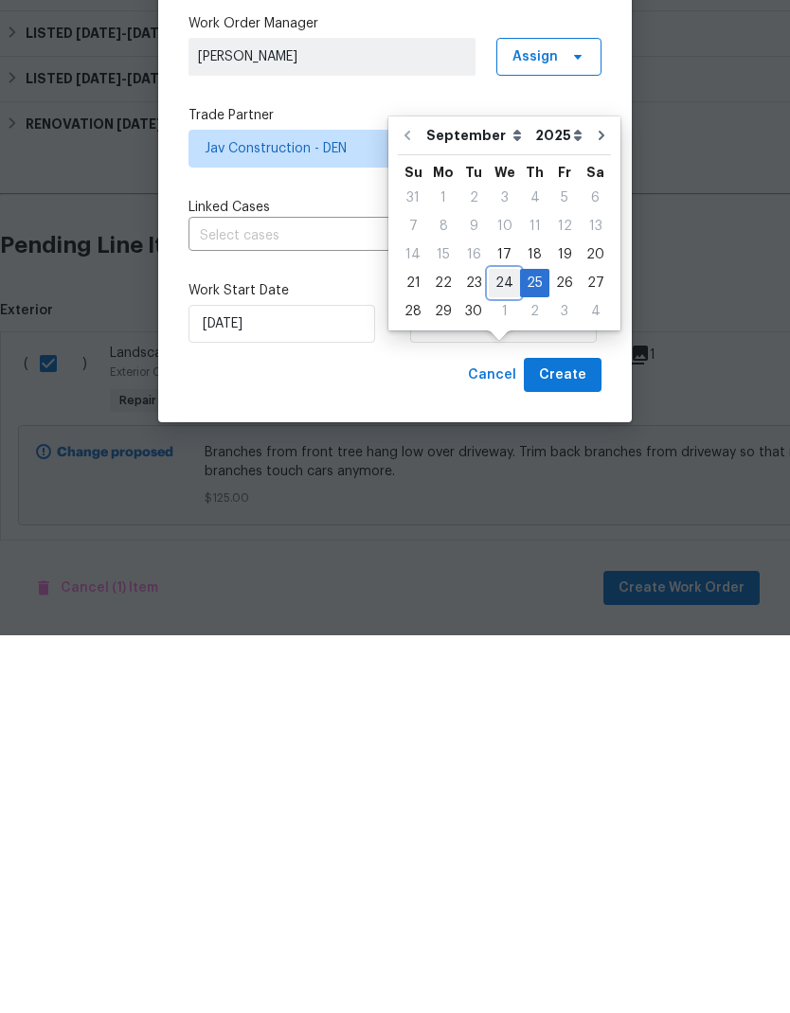
click at [499, 648] on div "24" at bounding box center [504, 661] width 31 height 27
type input "[DATE]"
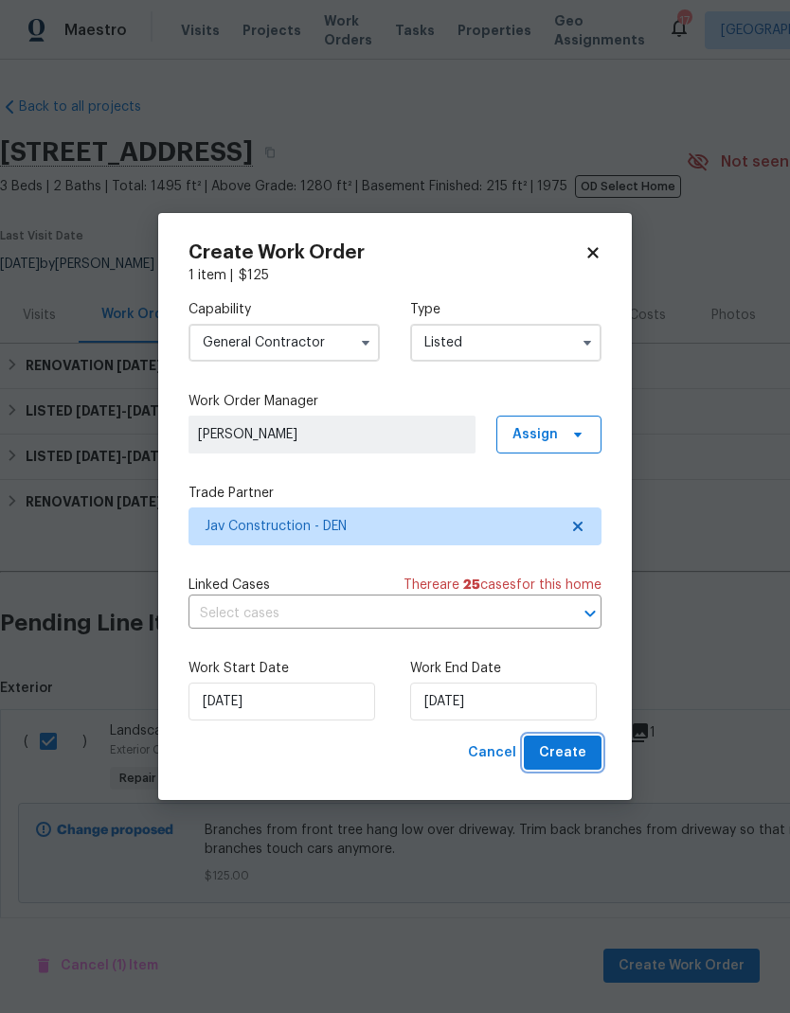
click at [572, 757] on span "Create" at bounding box center [562, 754] width 47 height 24
checkbox input "false"
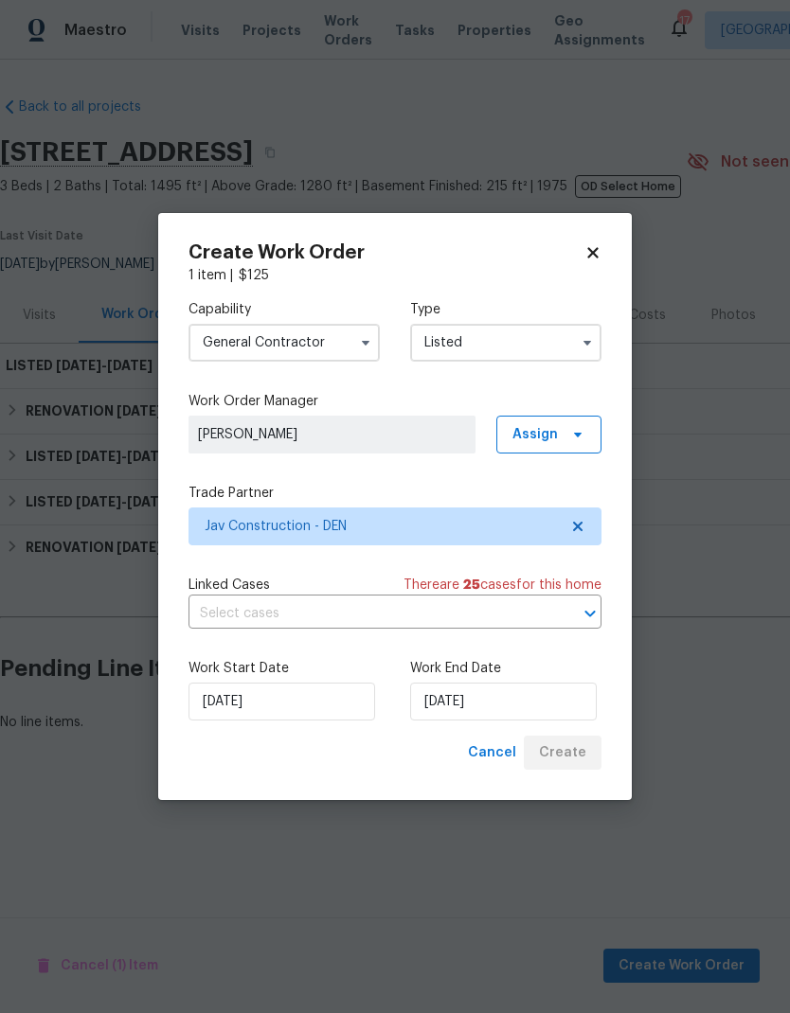
scroll to position [0, 0]
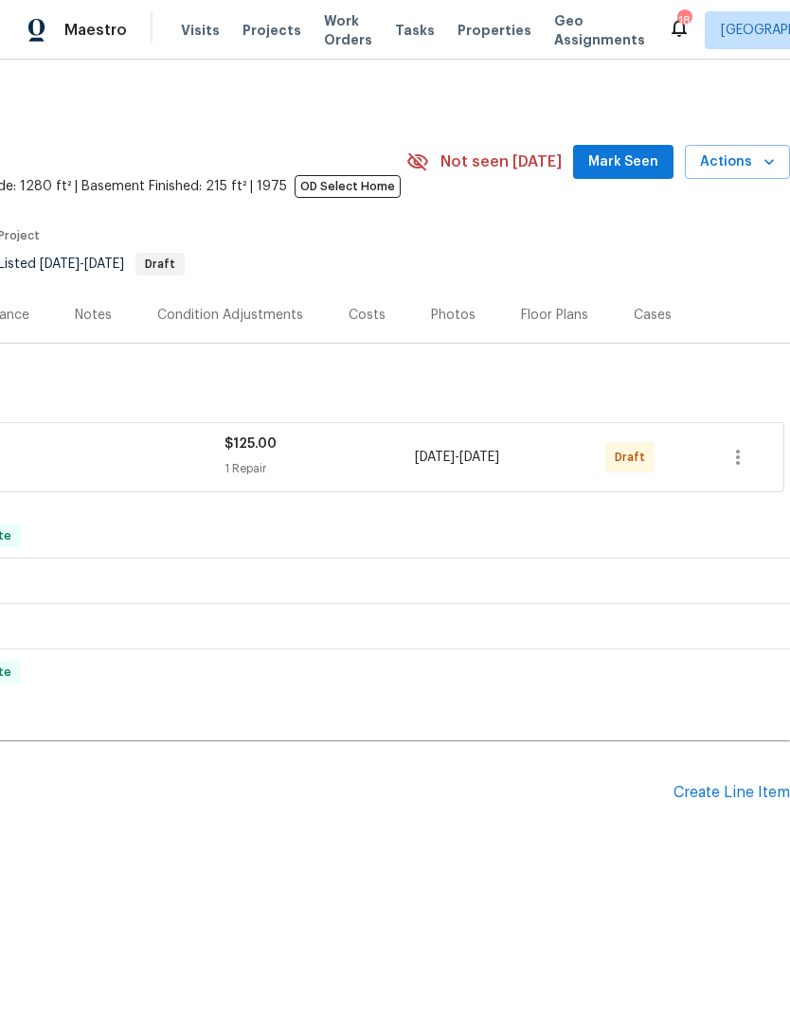
scroll to position [0, 280]
click at [738, 457] on icon "button" at bounding box center [738, 457] width 4 height 15
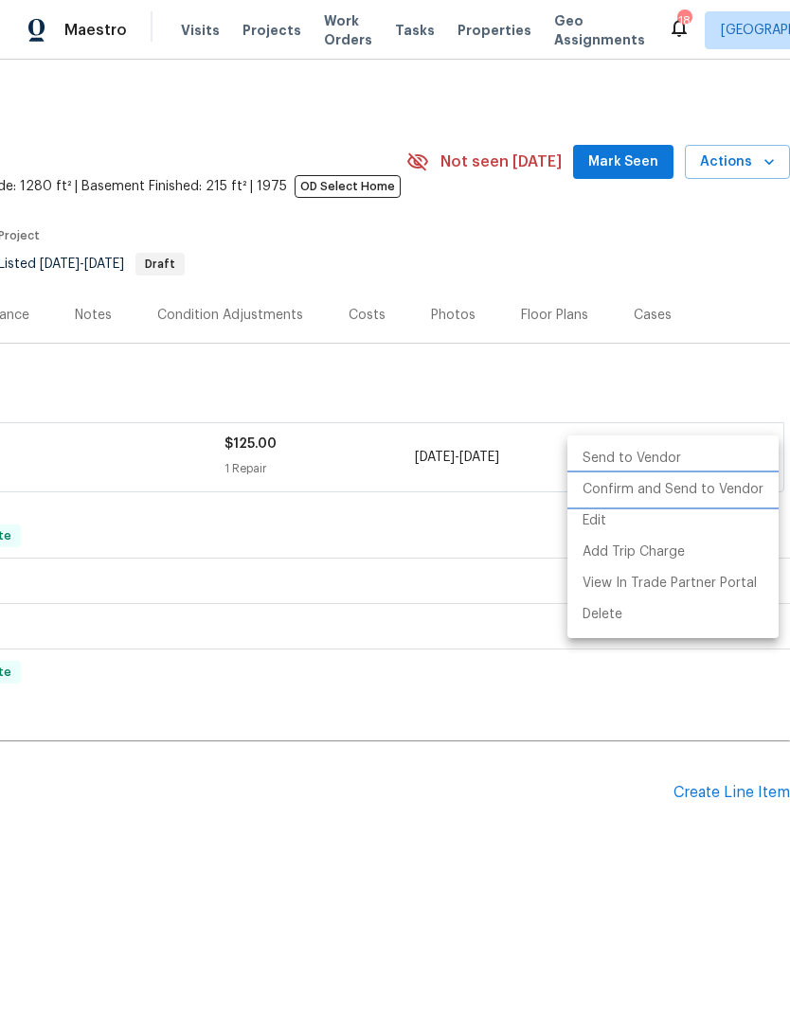
click at [696, 494] on li "Confirm and Send to Vendor" at bounding box center [672, 490] width 211 height 31
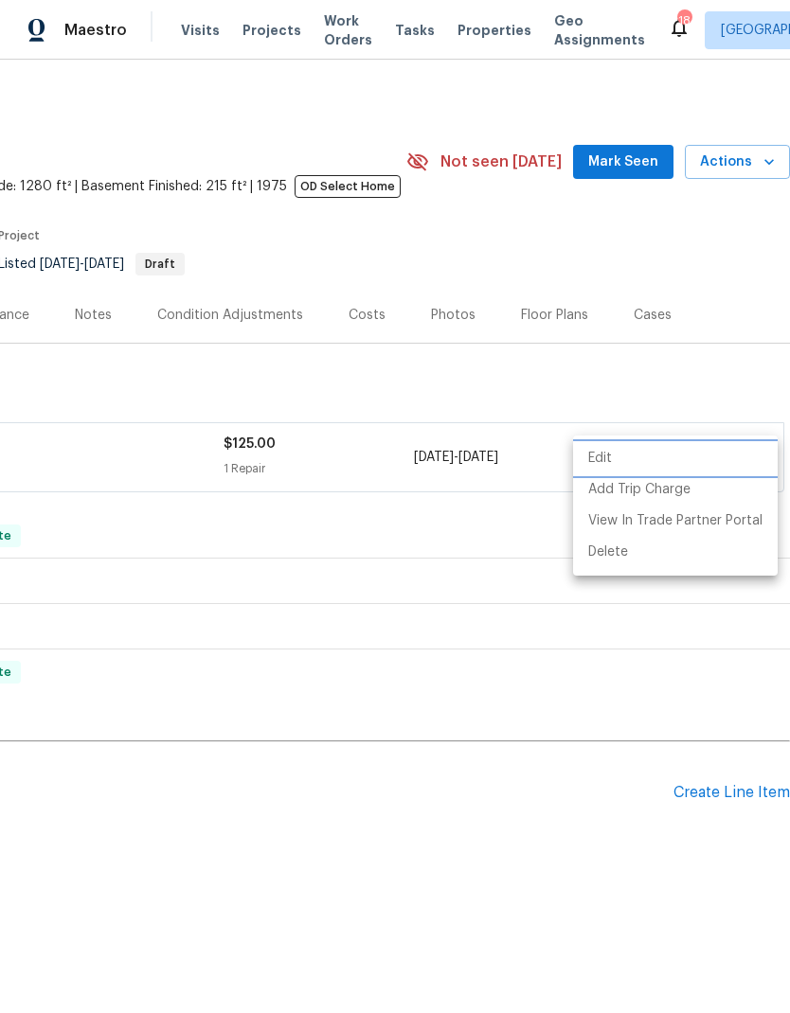
click at [568, 878] on div at bounding box center [395, 506] width 790 height 1013
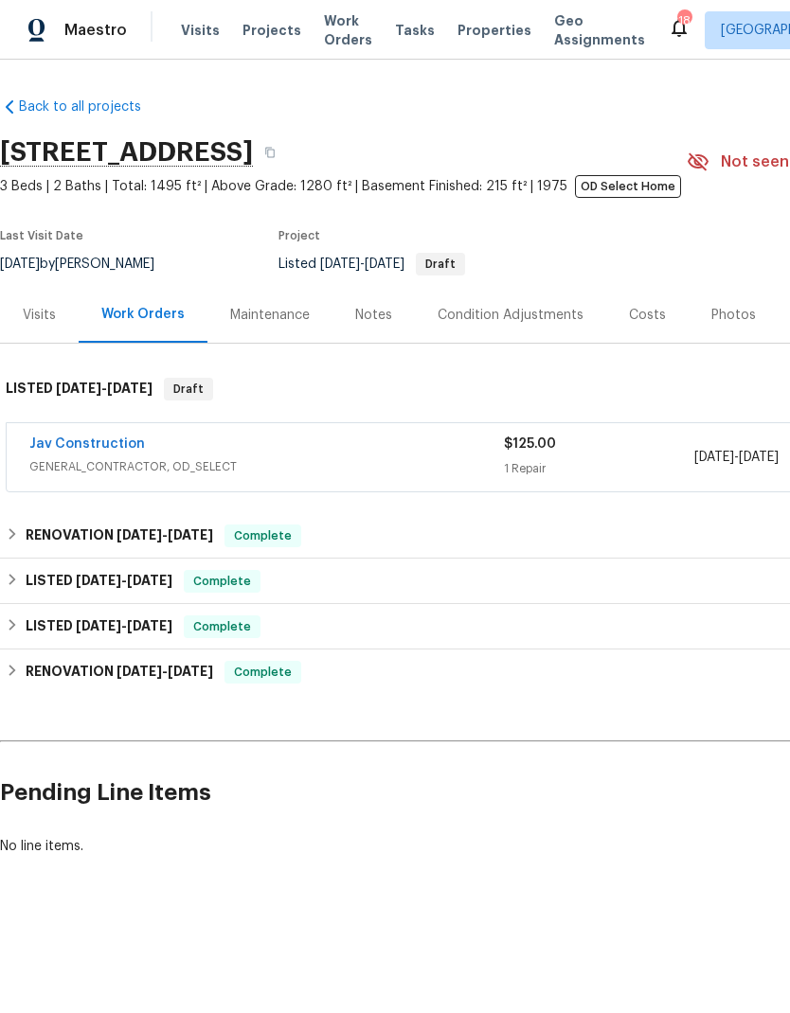
scroll to position [0, 0]
click at [256, 37] on span "Projects" at bounding box center [271, 30] width 59 height 19
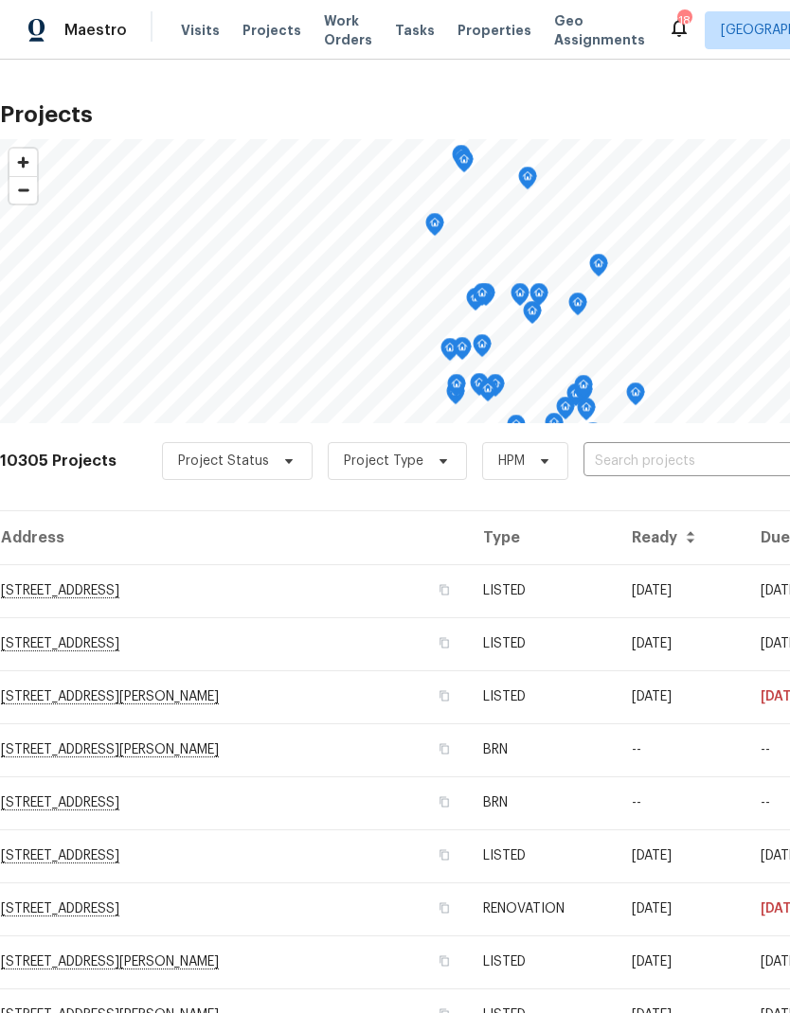
click at [637, 457] on input "text" at bounding box center [691, 461] width 217 height 29
type input "8311"
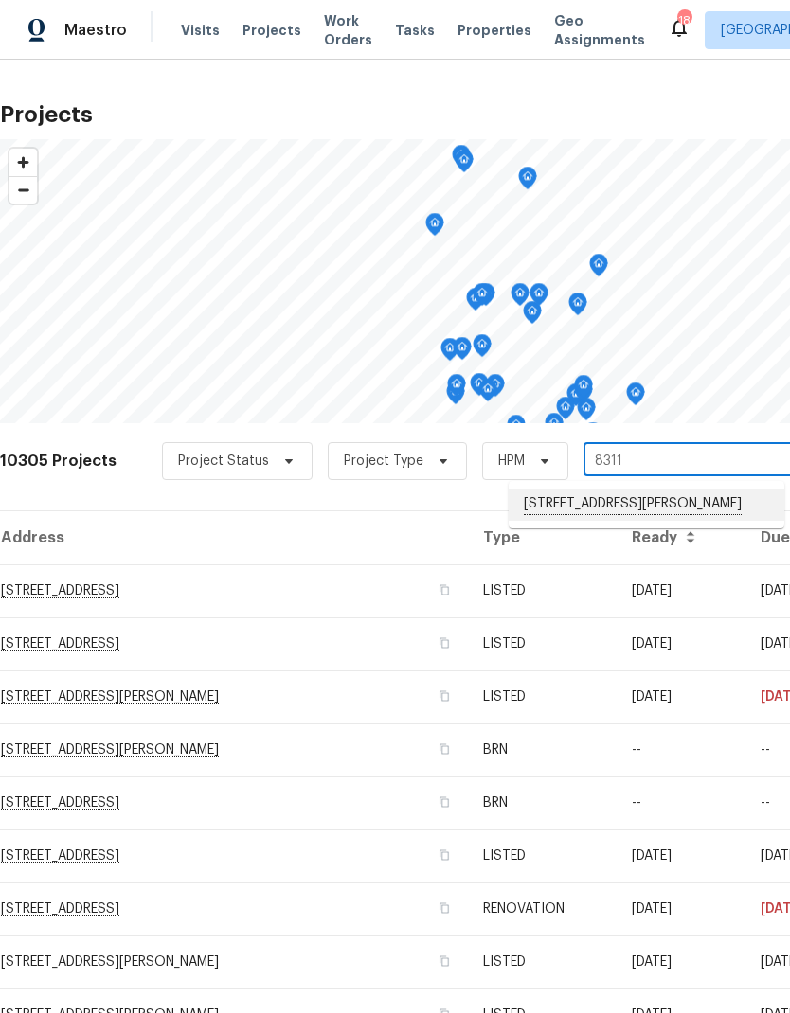
click at [628, 510] on li "[STREET_ADDRESS][PERSON_NAME]" at bounding box center [647, 505] width 276 height 32
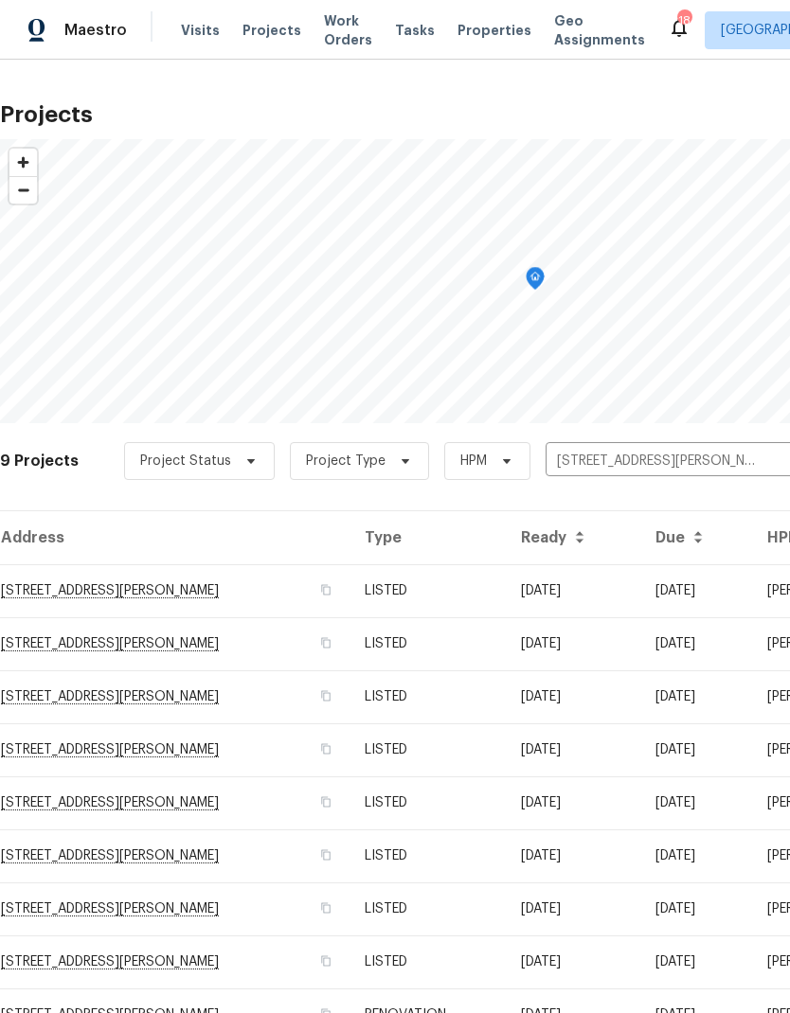
click at [424, 921] on td "LISTED" at bounding box center [426, 909] width 155 height 53
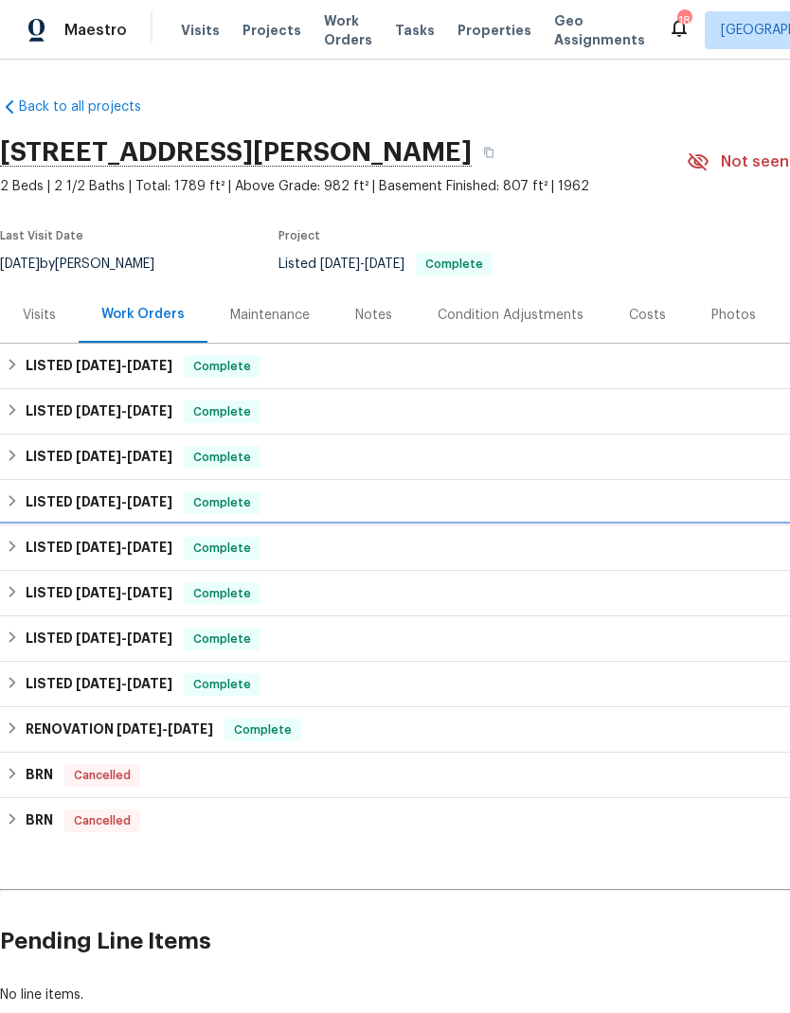
click at [29, 545] on h6 "LISTED [DATE] - [DATE]" at bounding box center [99, 548] width 147 height 23
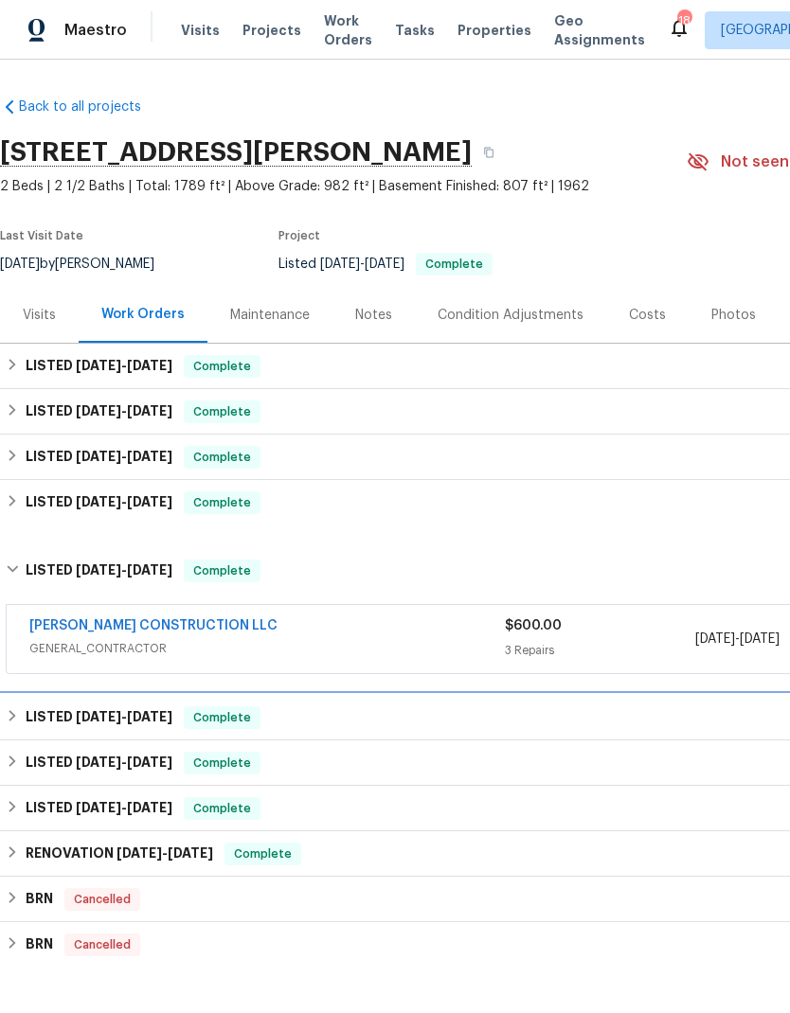
click at [32, 720] on h6 "LISTED [DATE] - [DATE]" at bounding box center [99, 718] width 147 height 23
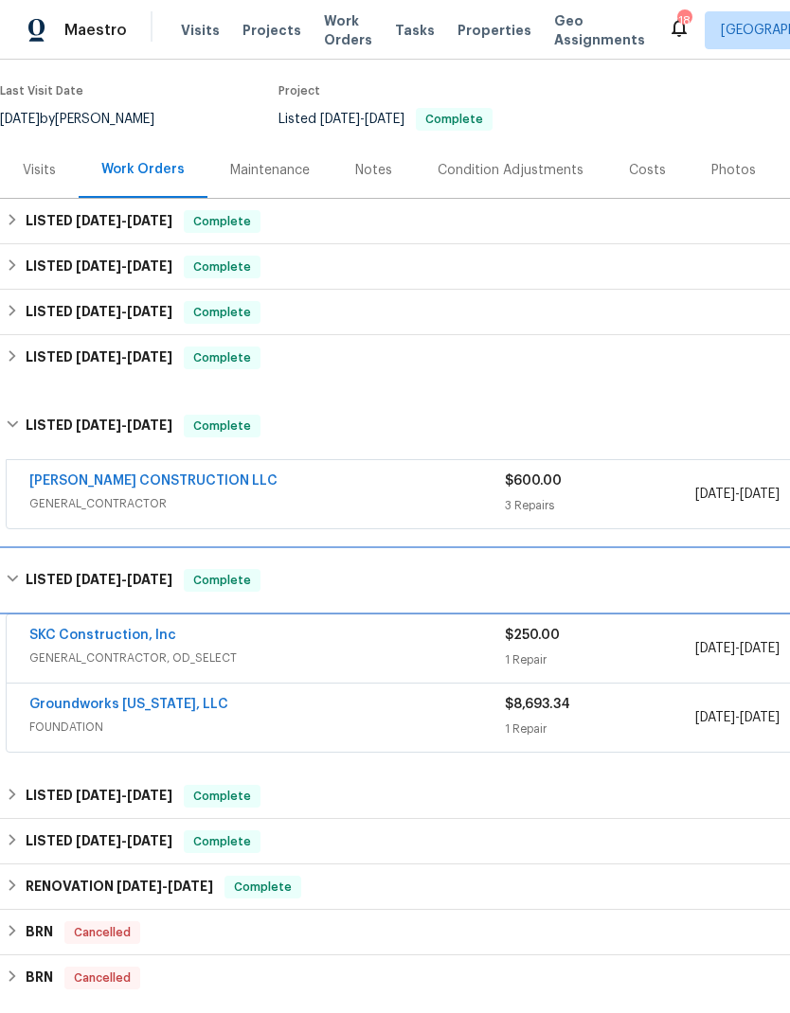
scroll to position [145, 0]
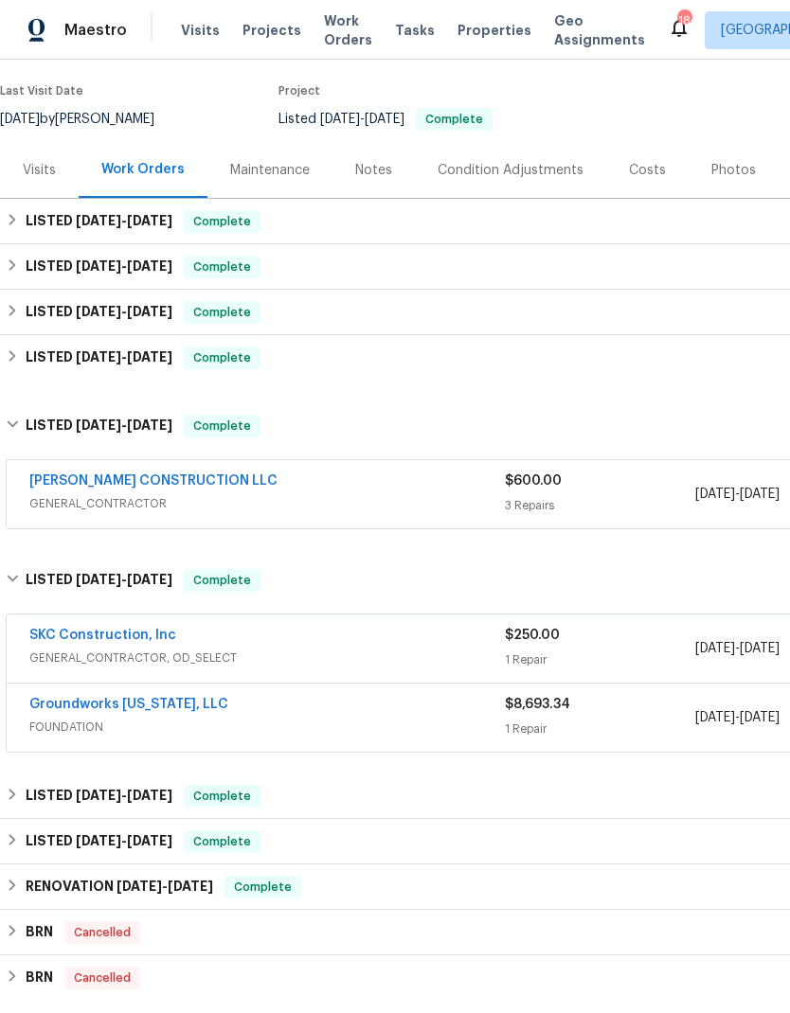
click at [164, 708] on link "Groundworks [US_STATE], LLC" at bounding box center [128, 704] width 199 height 13
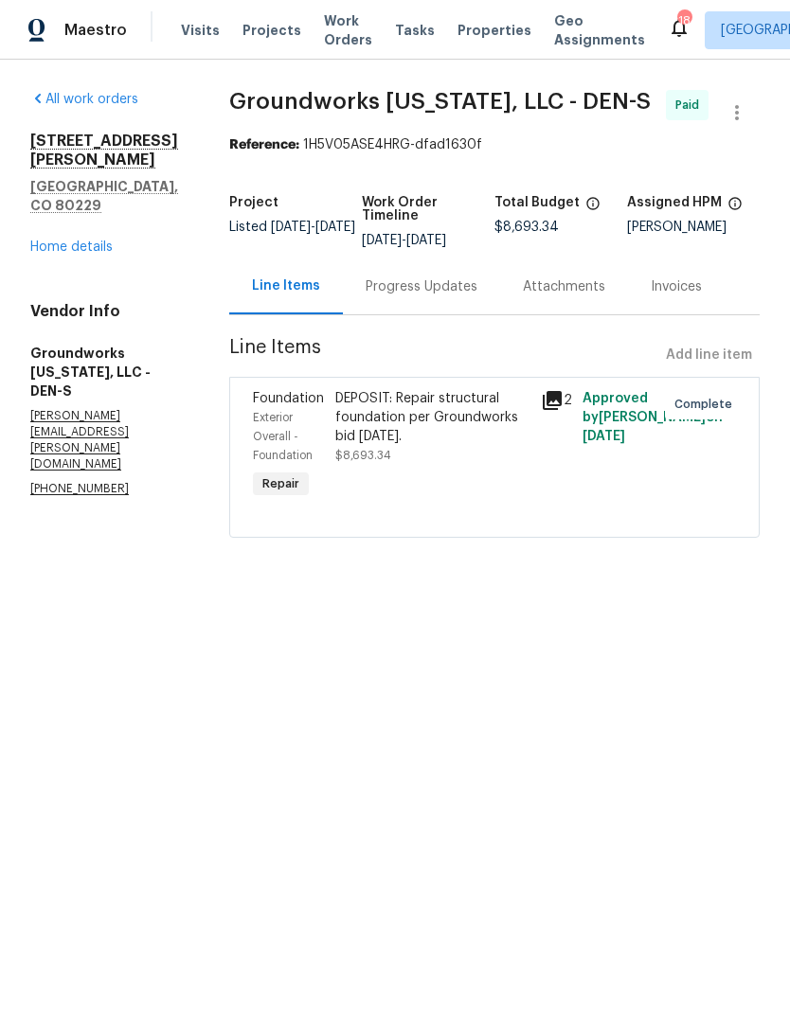
click at [562, 408] on icon at bounding box center [552, 400] width 19 height 19
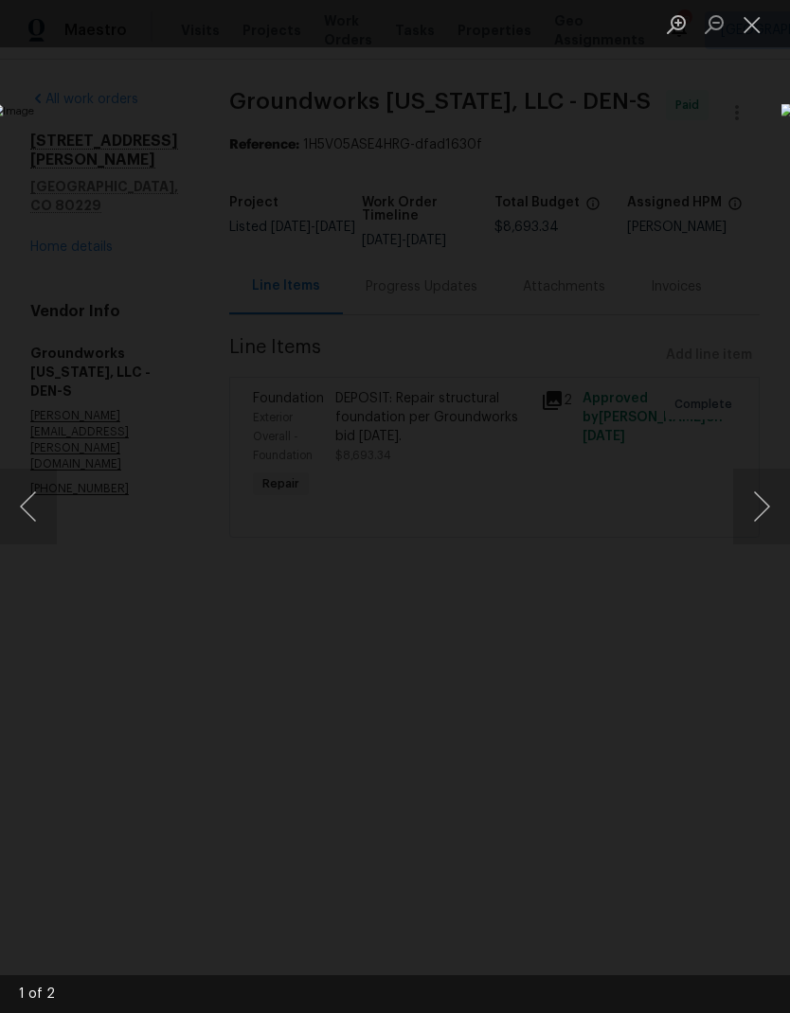
click at [742, 509] on button "Next image" at bounding box center [761, 507] width 57 height 76
click at [754, 29] on button "Close lightbox" at bounding box center [752, 24] width 38 height 33
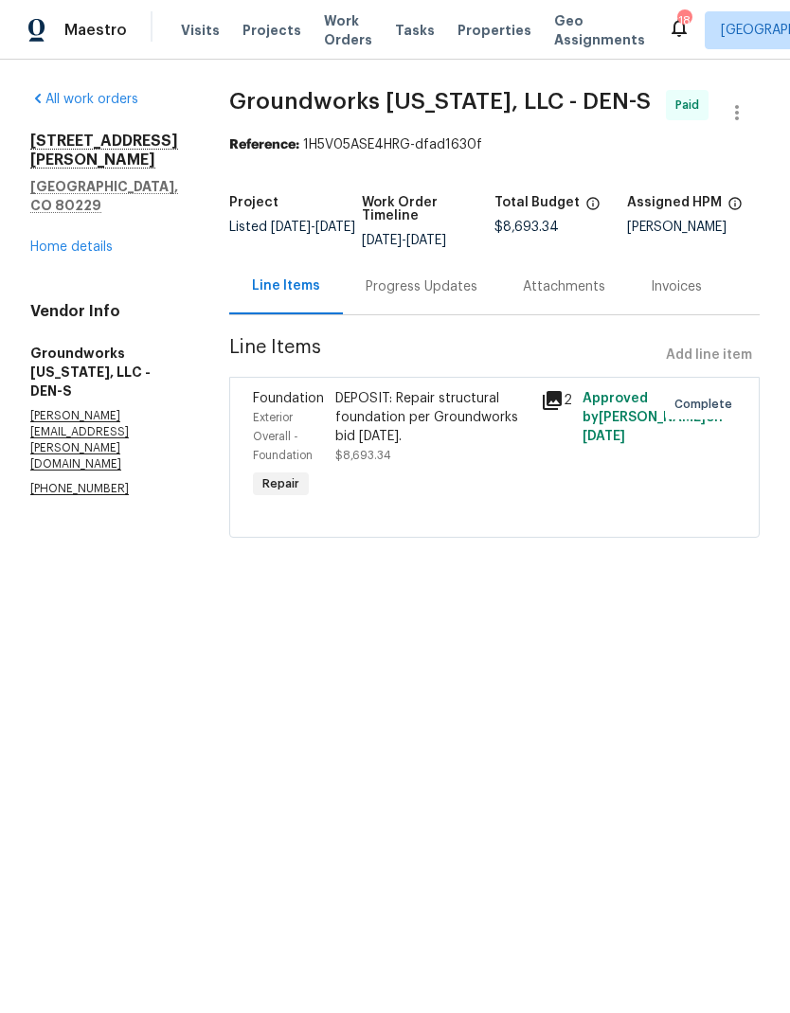
click at [69, 241] on link "Home details" at bounding box center [71, 247] width 82 height 13
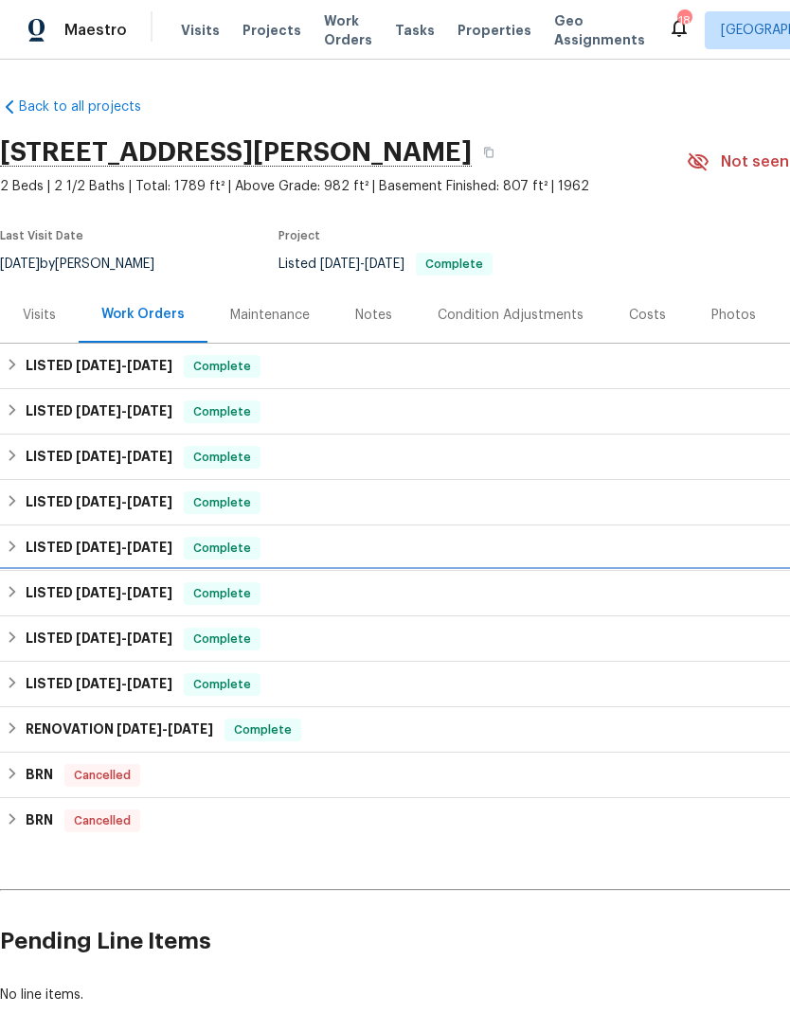
click at [30, 592] on h6 "LISTED [DATE] - [DATE]" at bounding box center [99, 593] width 147 height 23
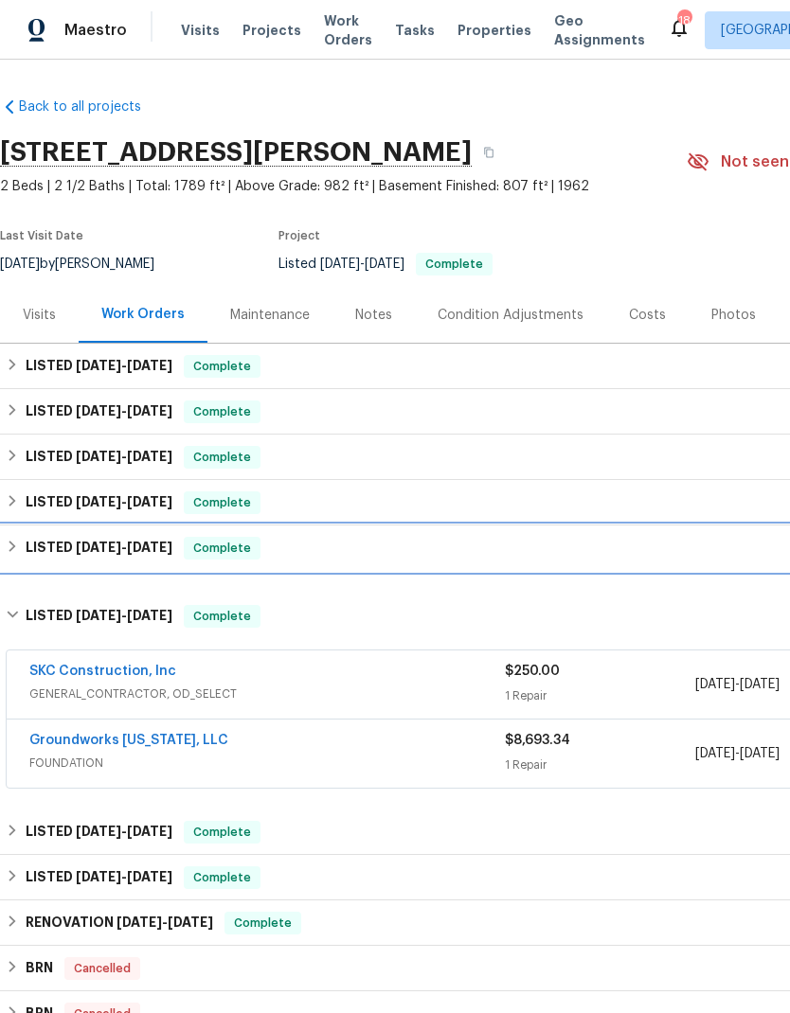
click at [27, 544] on h6 "LISTED [DATE] - [DATE]" at bounding box center [99, 548] width 147 height 23
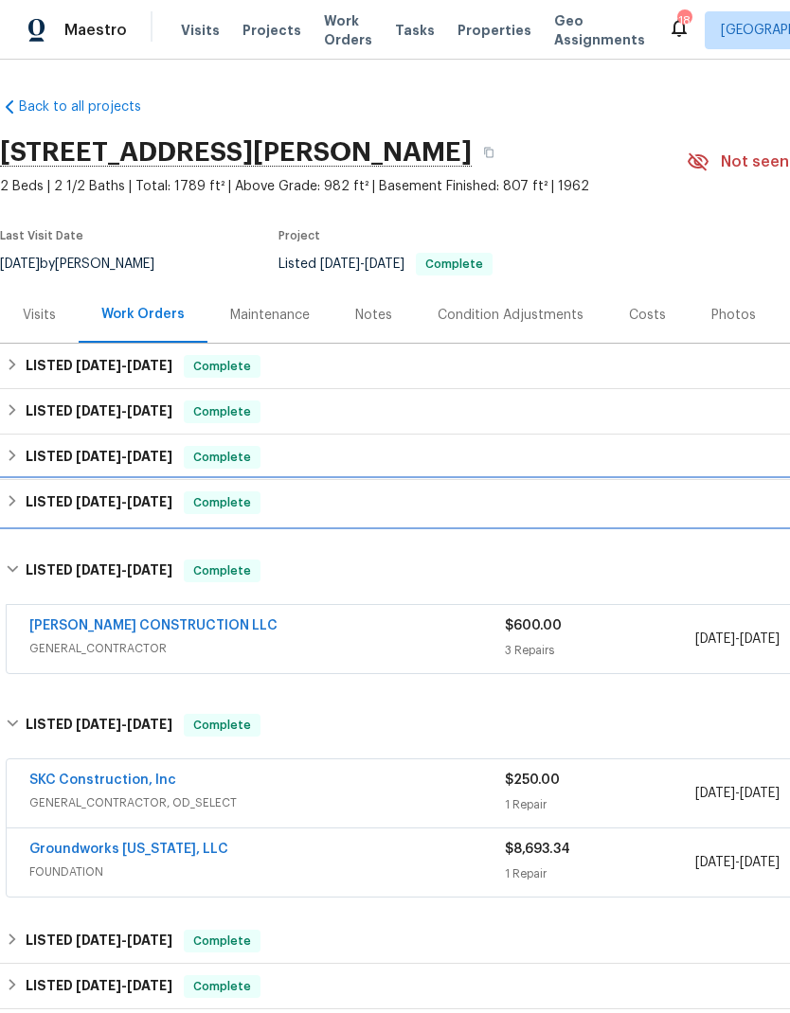
click at [28, 504] on h6 "LISTED [DATE] - [DATE]" at bounding box center [99, 503] width 147 height 23
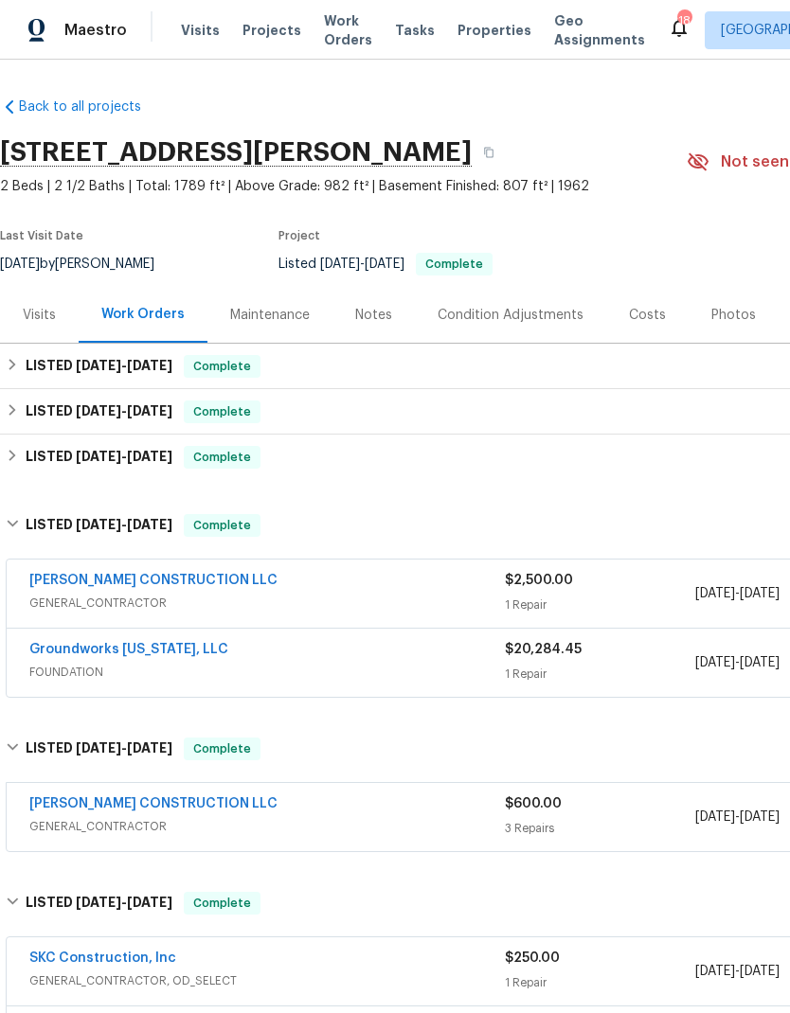
click at [134, 652] on link "Groundworks [US_STATE], LLC" at bounding box center [128, 649] width 199 height 13
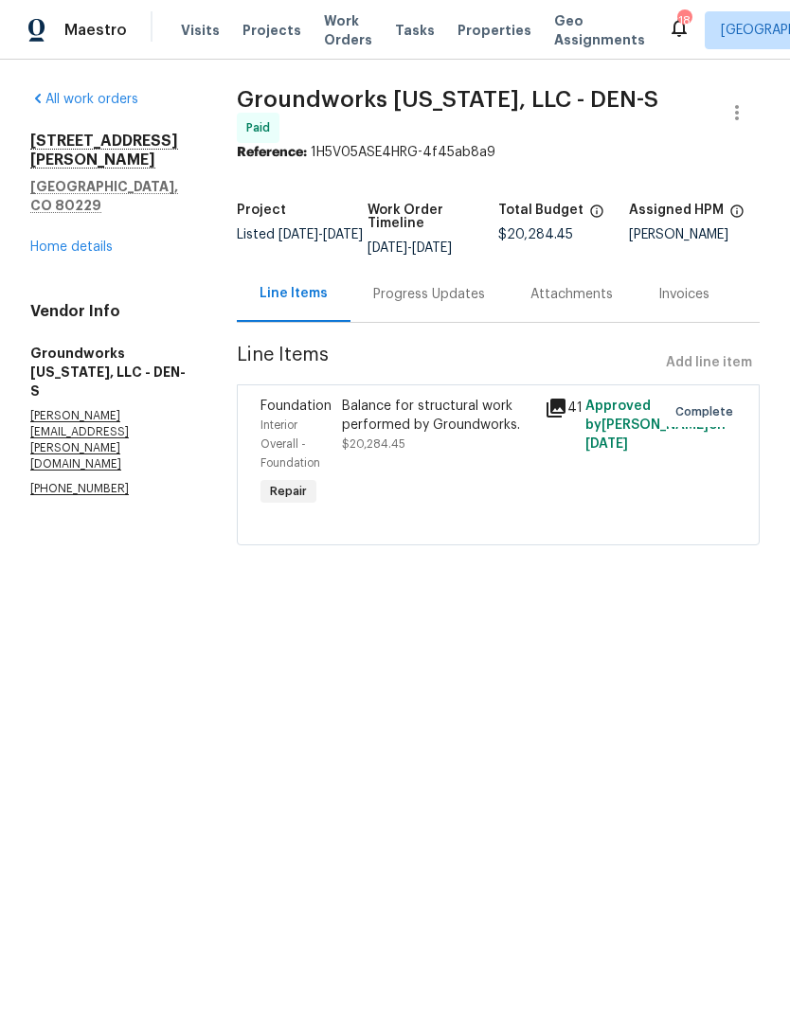
click at [565, 418] on icon at bounding box center [556, 408] width 19 height 19
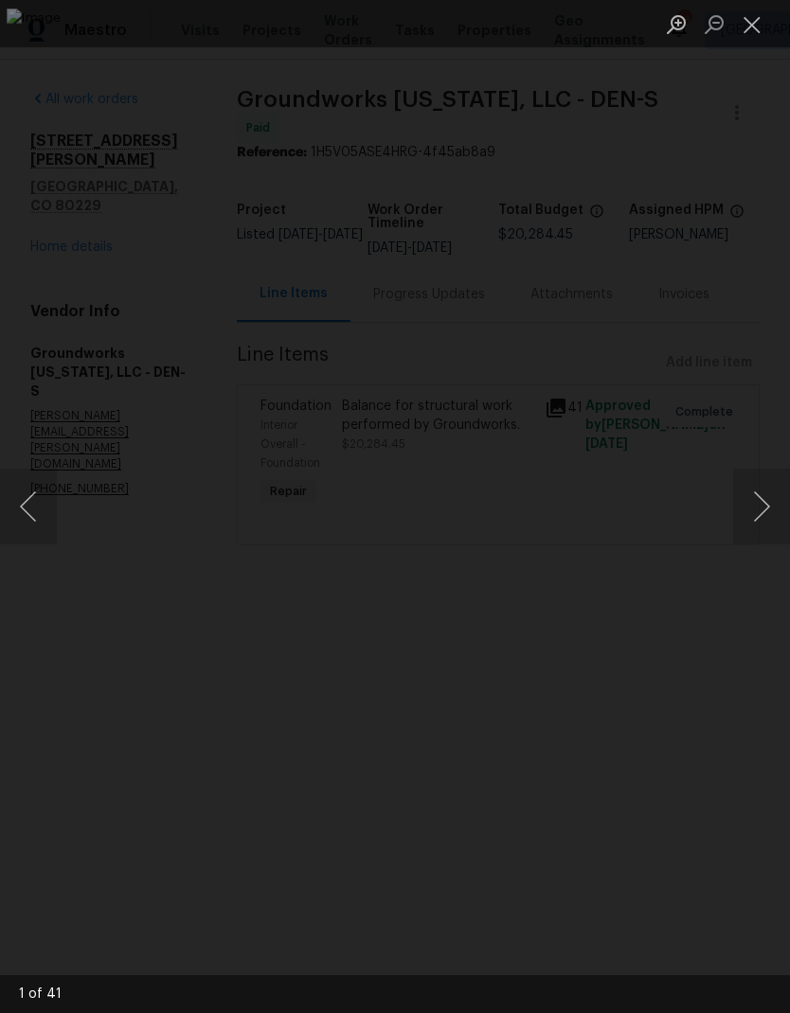
click at [744, 510] on button "Next image" at bounding box center [761, 507] width 57 height 76
click at [751, 506] on button "Next image" at bounding box center [761, 507] width 57 height 76
click at [748, 505] on button "Next image" at bounding box center [761, 507] width 57 height 76
click at [747, 501] on button "Next image" at bounding box center [761, 507] width 57 height 76
click at [750, 501] on button "Next image" at bounding box center [761, 507] width 57 height 76
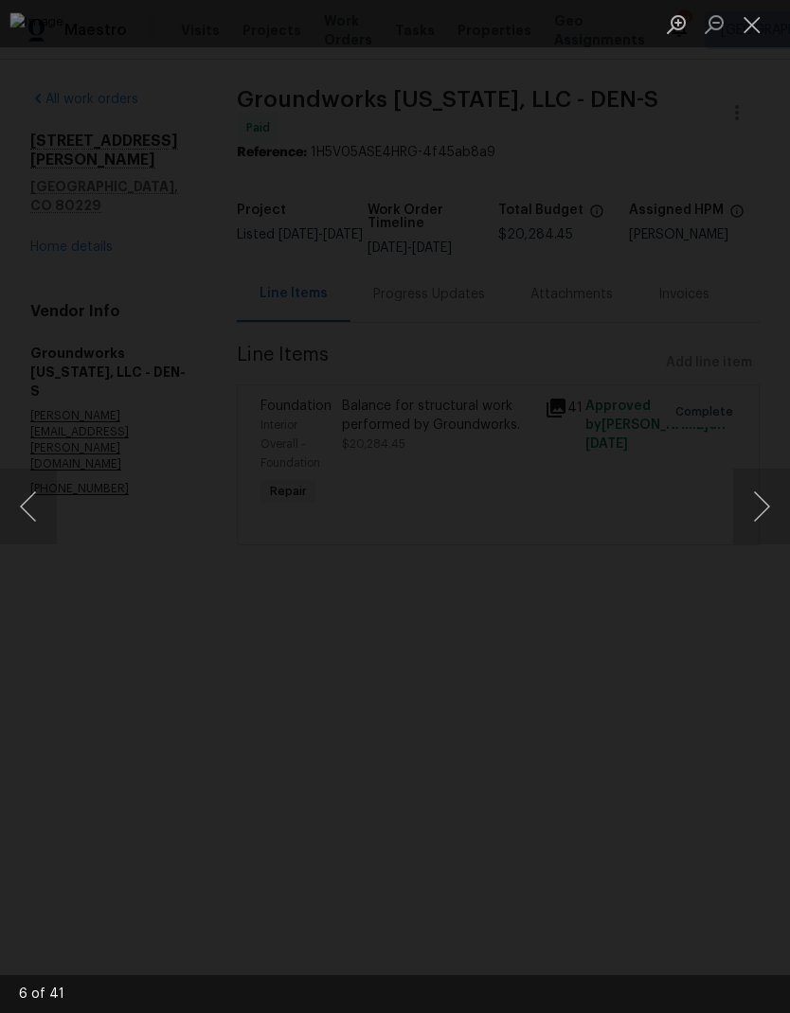
click at [746, 498] on button "Next image" at bounding box center [761, 507] width 57 height 76
click at [746, 499] on button "Next image" at bounding box center [761, 507] width 57 height 76
click at [748, 499] on button "Next image" at bounding box center [761, 507] width 57 height 76
click at [751, 496] on button "Next image" at bounding box center [761, 507] width 57 height 76
click at [750, 496] on button "Next image" at bounding box center [761, 507] width 57 height 76
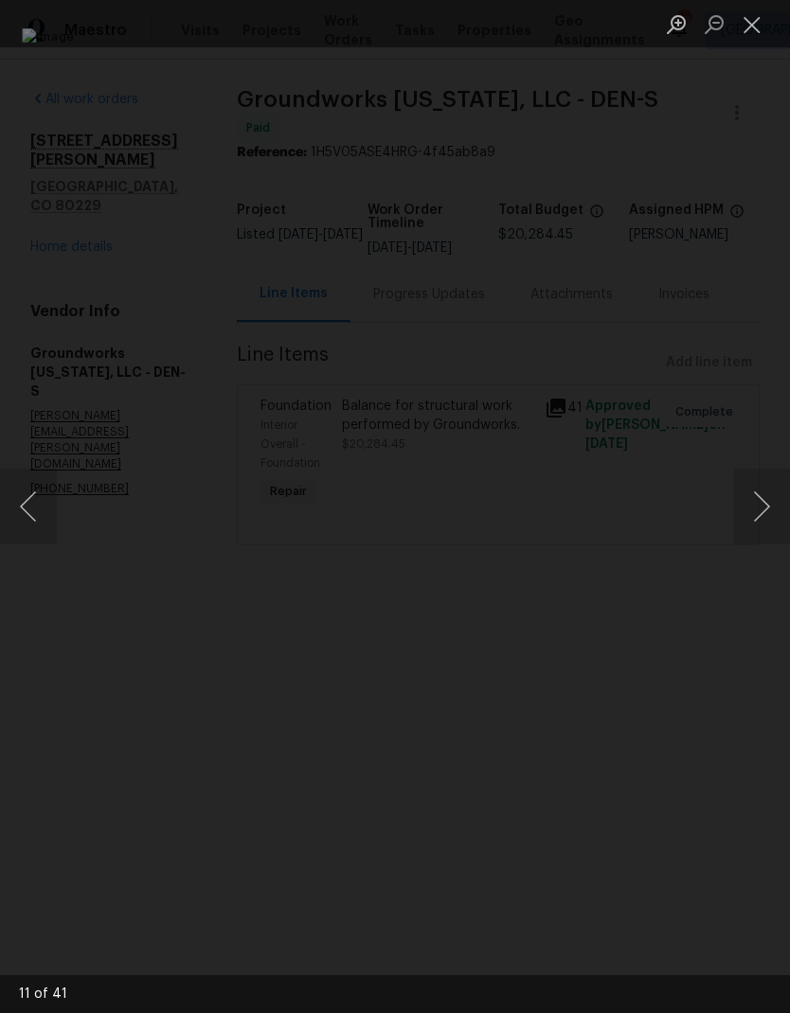
click at [754, 494] on button "Next image" at bounding box center [761, 507] width 57 height 76
click at [751, 497] on button "Next image" at bounding box center [761, 507] width 57 height 76
click at [747, 497] on button "Next image" at bounding box center [761, 507] width 57 height 76
click at [744, 499] on button "Next image" at bounding box center [761, 507] width 57 height 76
click at [742, 498] on button "Next image" at bounding box center [761, 507] width 57 height 76
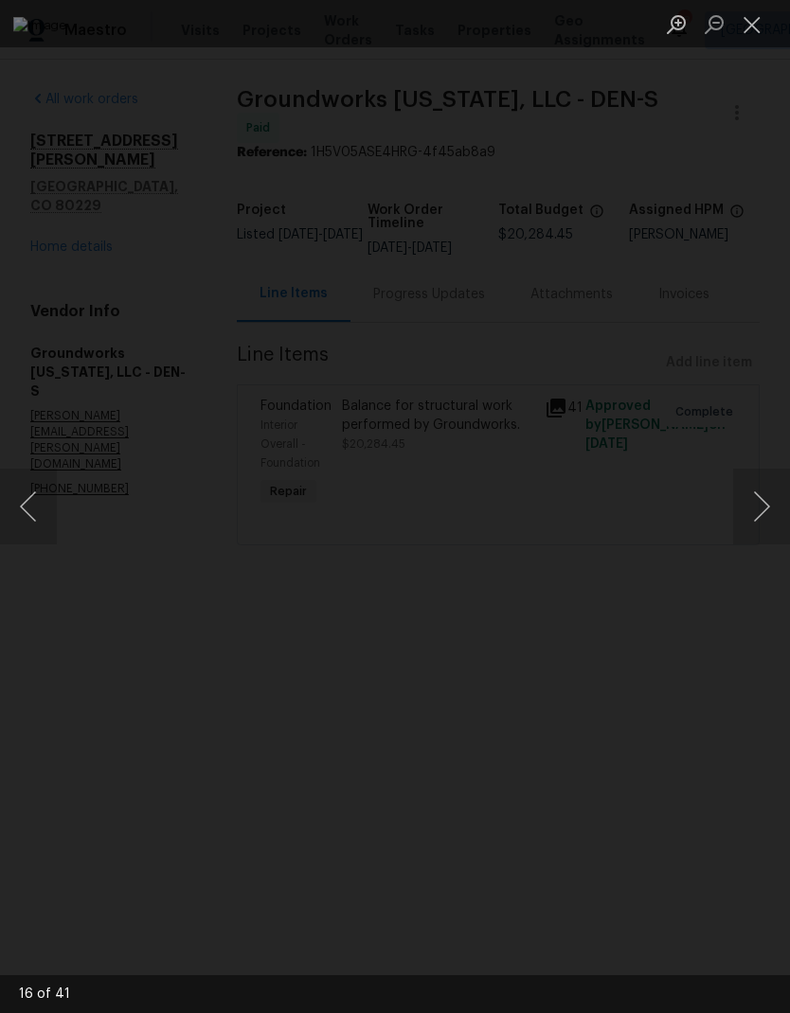
click at [740, 500] on button "Next image" at bounding box center [761, 507] width 57 height 76
click at [33, 512] on button "Previous image" at bounding box center [28, 507] width 57 height 76
click at [750, 493] on button "Next image" at bounding box center [761, 507] width 57 height 76
click at [747, 495] on button "Next image" at bounding box center [761, 507] width 57 height 76
click at [38, 512] on button "Previous image" at bounding box center [28, 507] width 57 height 76
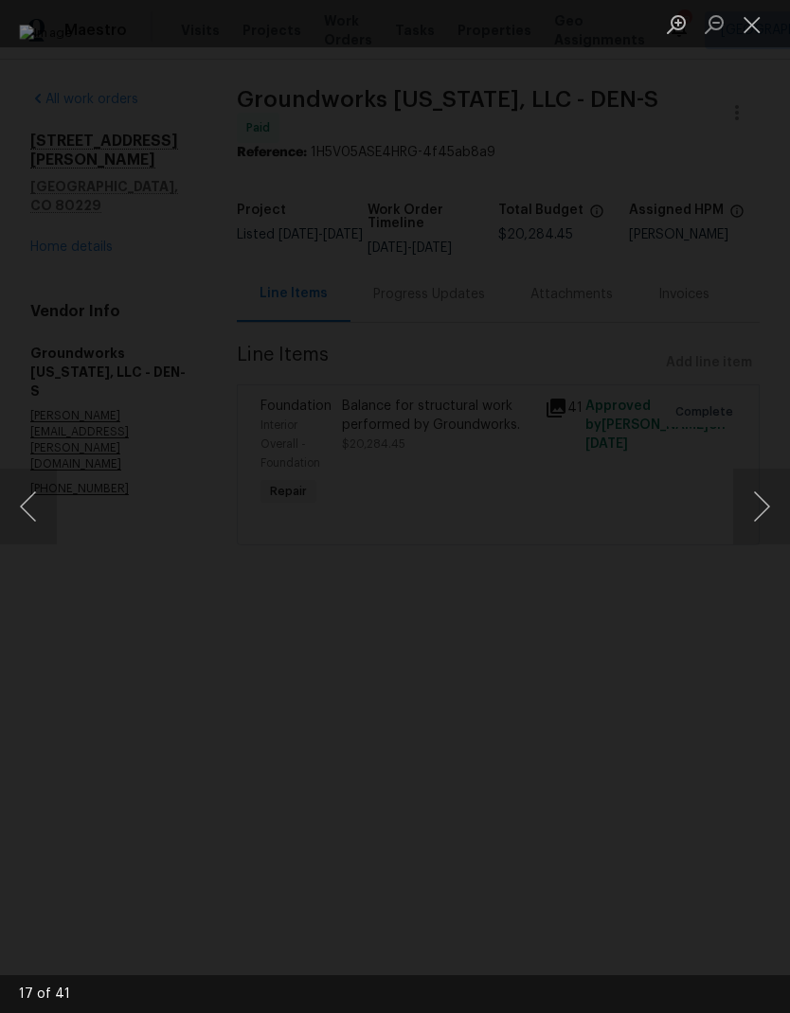
click at [748, 494] on button "Next image" at bounding box center [761, 507] width 57 height 76
click at [750, 493] on button "Next image" at bounding box center [761, 507] width 57 height 76
click at [746, 494] on button "Next image" at bounding box center [761, 507] width 57 height 76
click at [37, 503] on button "Previous image" at bounding box center [28, 507] width 57 height 76
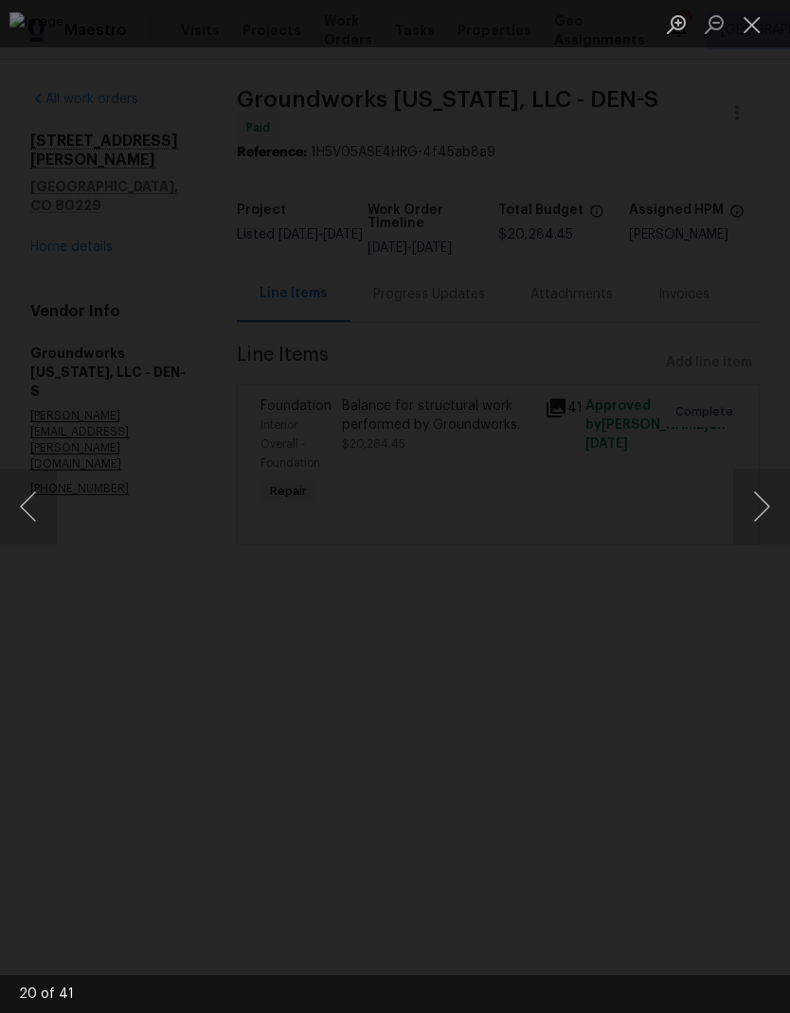
click at [748, 493] on button "Next image" at bounding box center [761, 507] width 57 height 76
click at [751, 493] on button "Next image" at bounding box center [761, 507] width 57 height 76
click at [748, 495] on button "Next image" at bounding box center [761, 507] width 57 height 76
click at [753, 490] on button "Next image" at bounding box center [761, 507] width 57 height 76
click at [748, 493] on button "Next image" at bounding box center [761, 507] width 57 height 76
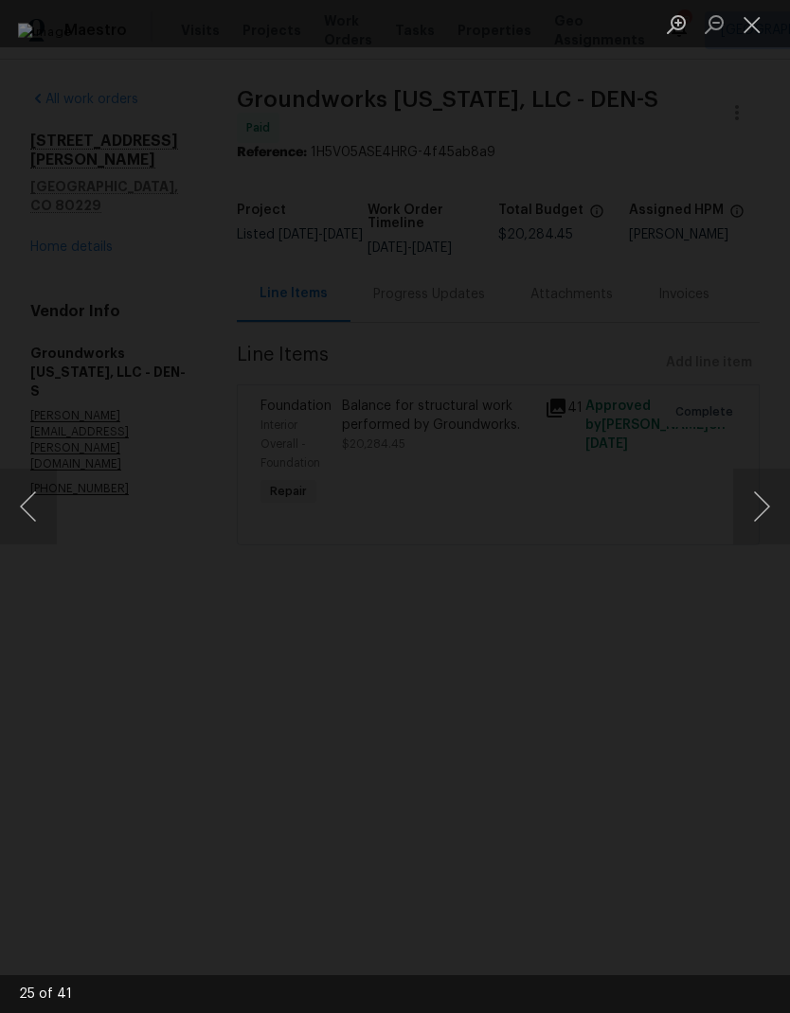
click at [744, 494] on button "Next image" at bounding box center [761, 507] width 57 height 76
click at [744, 493] on button "Next image" at bounding box center [761, 507] width 57 height 76
click at [746, 492] on button "Next image" at bounding box center [761, 507] width 57 height 76
click at [743, 493] on button "Next image" at bounding box center [761, 507] width 57 height 76
click at [741, 493] on button "Next image" at bounding box center [761, 507] width 57 height 76
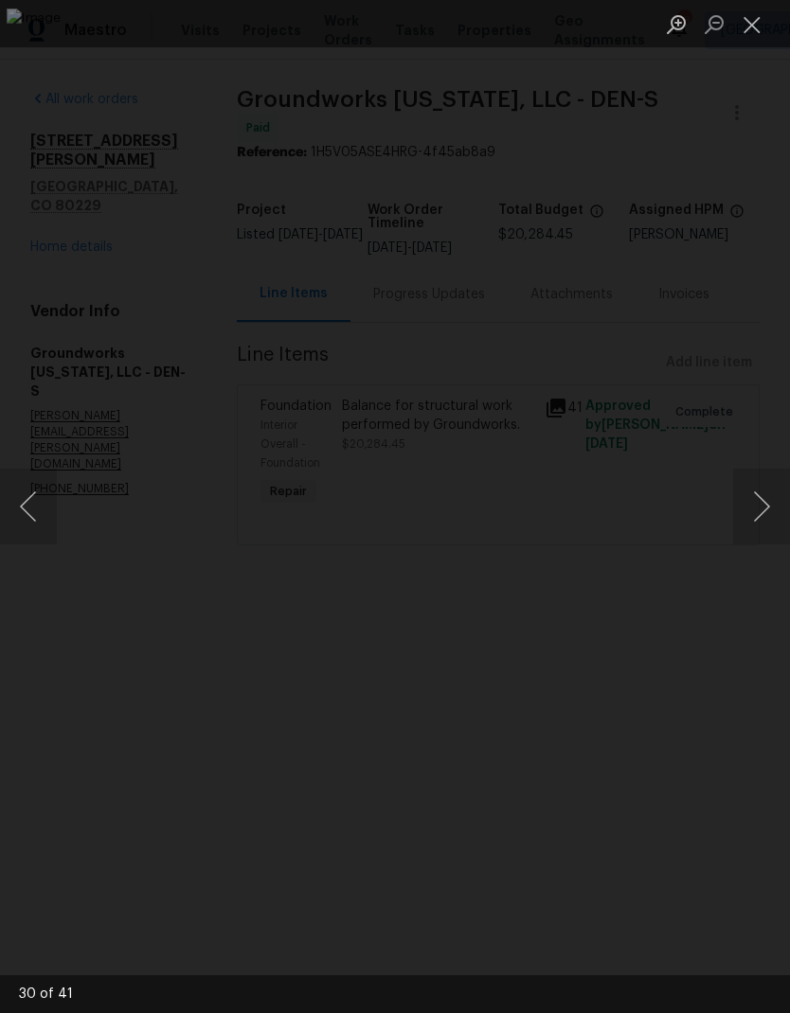
click at [38, 507] on button "Previous image" at bounding box center [28, 507] width 57 height 76
click at [744, 491] on button "Next image" at bounding box center [761, 507] width 57 height 76
click at [747, 490] on button "Next image" at bounding box center [761, 507] width 57 height 76
click at [749, 489] on button "Next image" at bounding box center [761, 507] width 57 height 76
click at [750, 488] on button "Next image" at bounding box center [761, 507] width 57 height 76
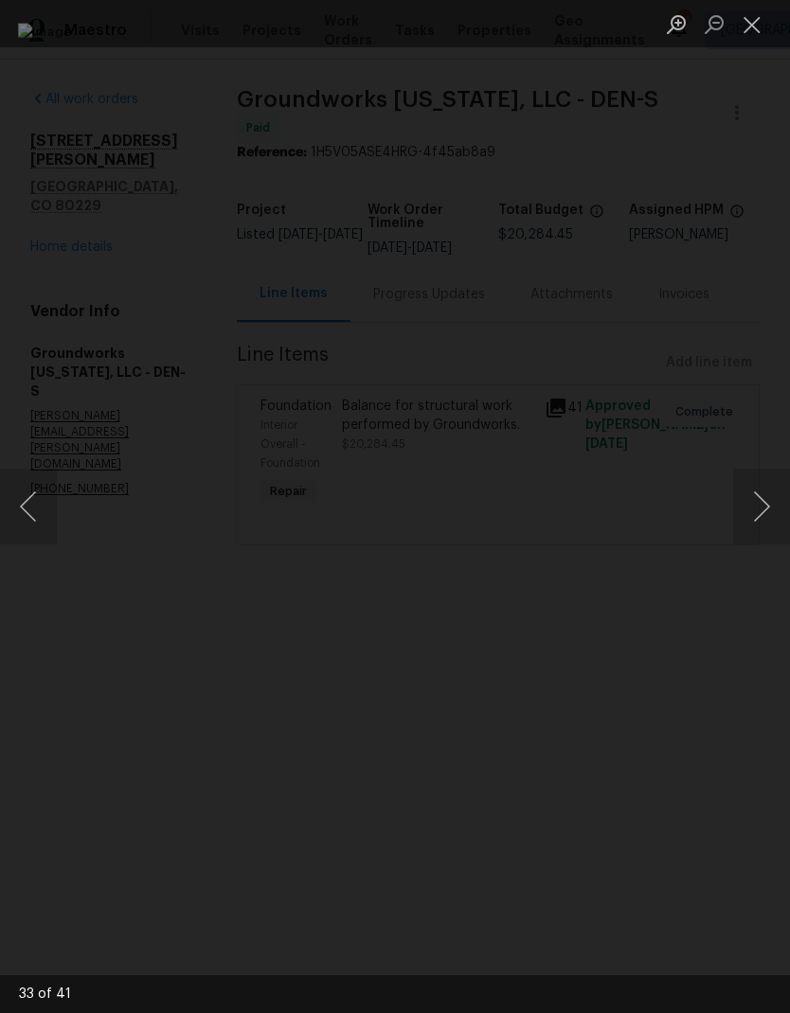
click at [37, 511] on button "Previous image" at bounding box center [28, 507] width 57 height 76
click at [748, 490] on button "Next image" at bounding box center [761, 507] width 57 height 76
click at [744, 489] on button "Next image" at bounding box center [761, 507] width 57 height 76
click at [746, 490] on button "Next image" at bounding box center [761, 507] width 57 height 76
click at [744, 489] on button "Next image" at bounding box center [761, 507] width 57 height 76
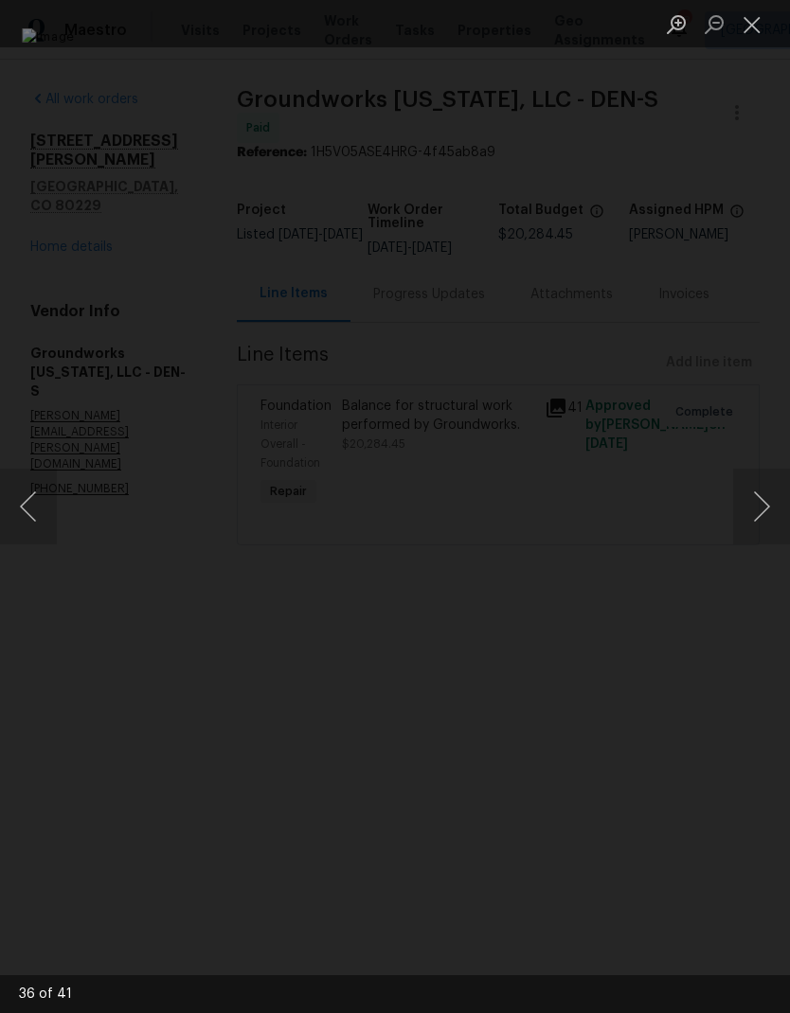
click at [744, 489] on button "Next image" at bounding box center [761, 507] width 57 height 76
click at [743, 488] on button "Next image" at bounding box center [761, 507] width 57 height 76
click at [744, 488] on button "Next image" at bounding box center [761, 507] width 57 height 76
click at [743, 487] on button "Next image" at bounding box center [761, 507] width 57 height 76
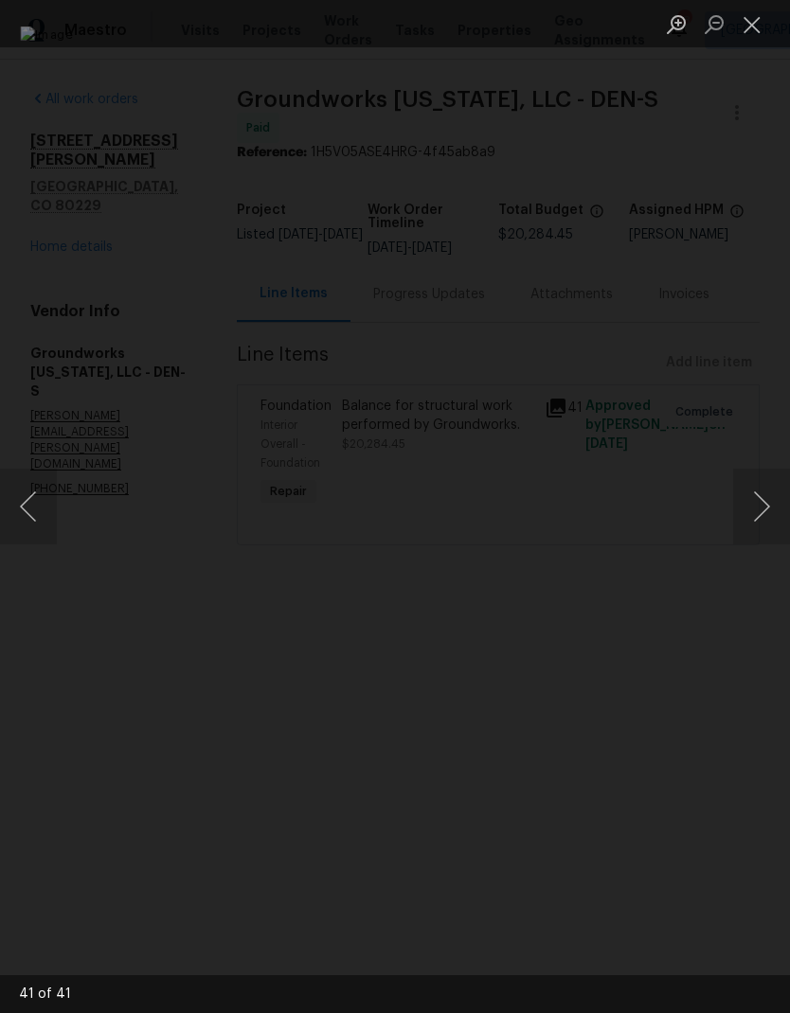
click at [746, 487] on button "Next image" at bounding box center [761, 507] width 57 height 76
click at [751, 27] on button "Close lightbox" at bounding box center [752, 24] width 38 height 33
